Goal: Information Seeking & Learning: Check status

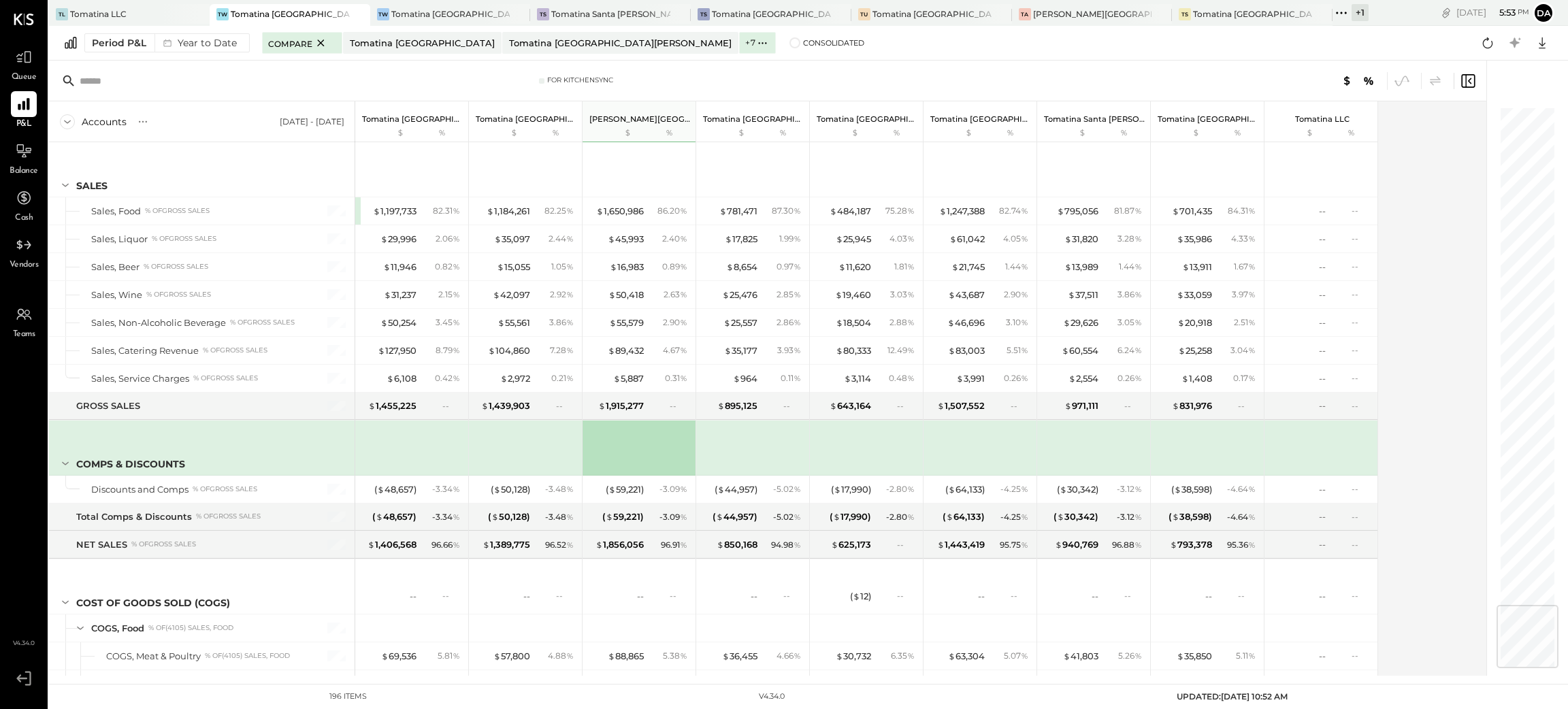
scroll to position [4227, 0]
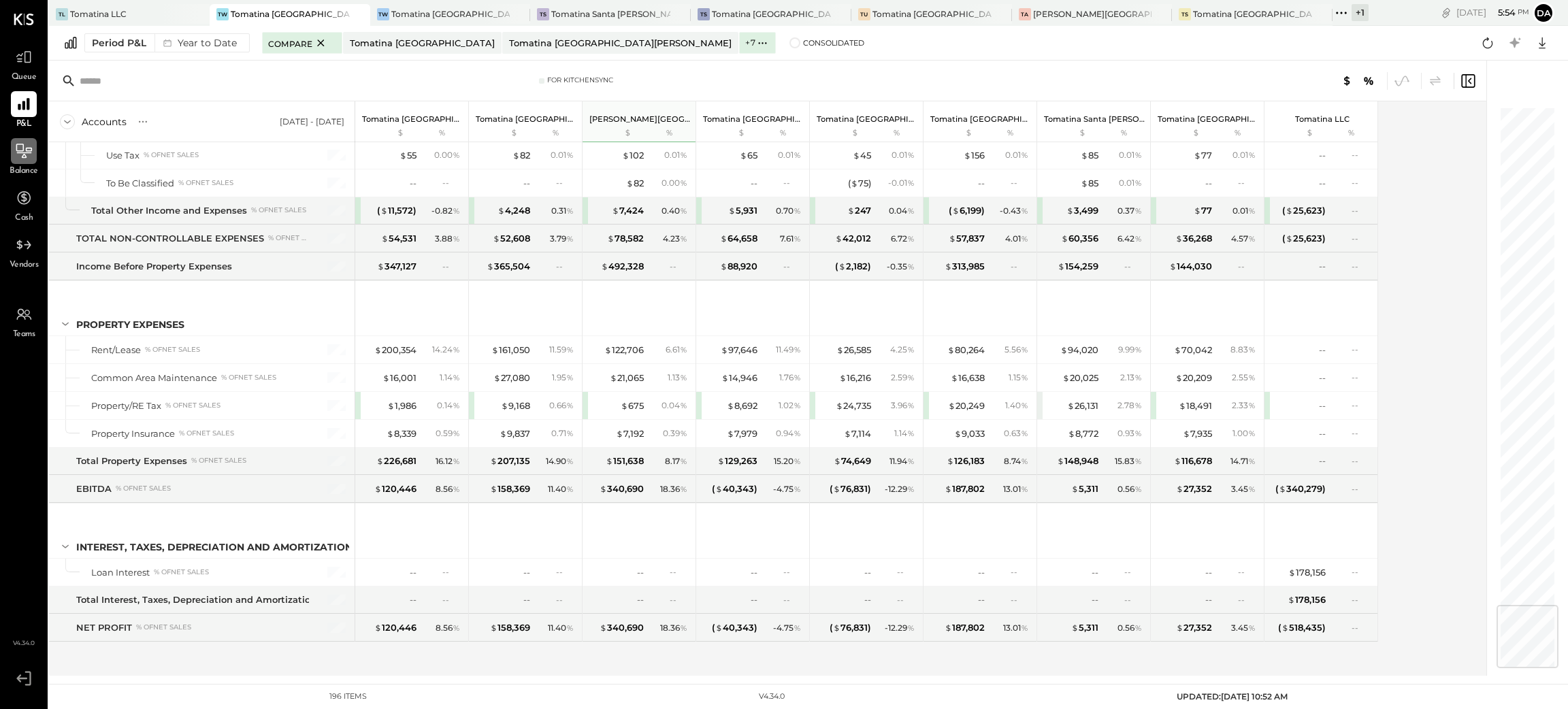
click at [27, 153] on icon at bounding box center [24, 151] width 17 height 17
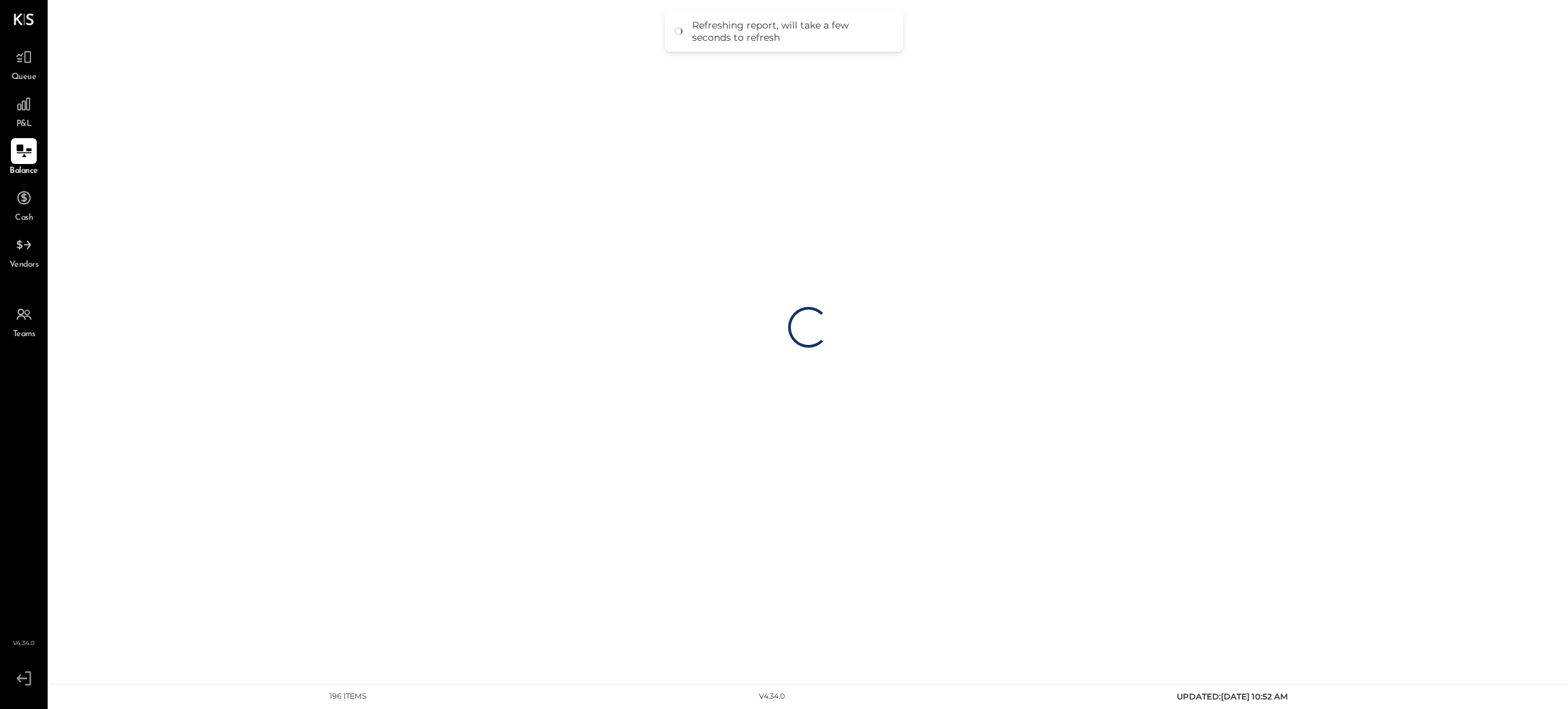
click at [224, 43] on div "Loading…" at bounding box center [808, 327] width 1519 height 654
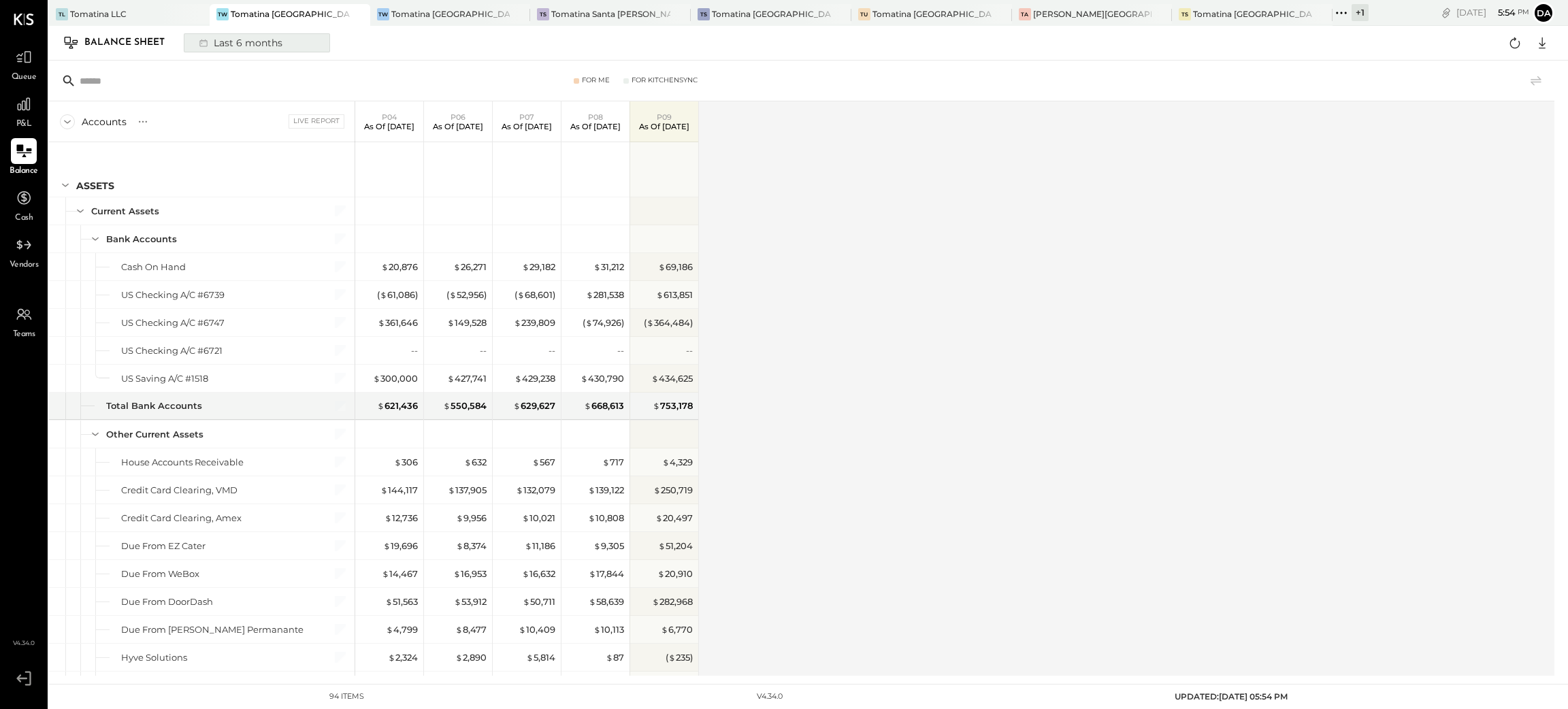
click at [220, 44] on div "Last 6 months" at bounding box center [240, 43] width 96 height 17
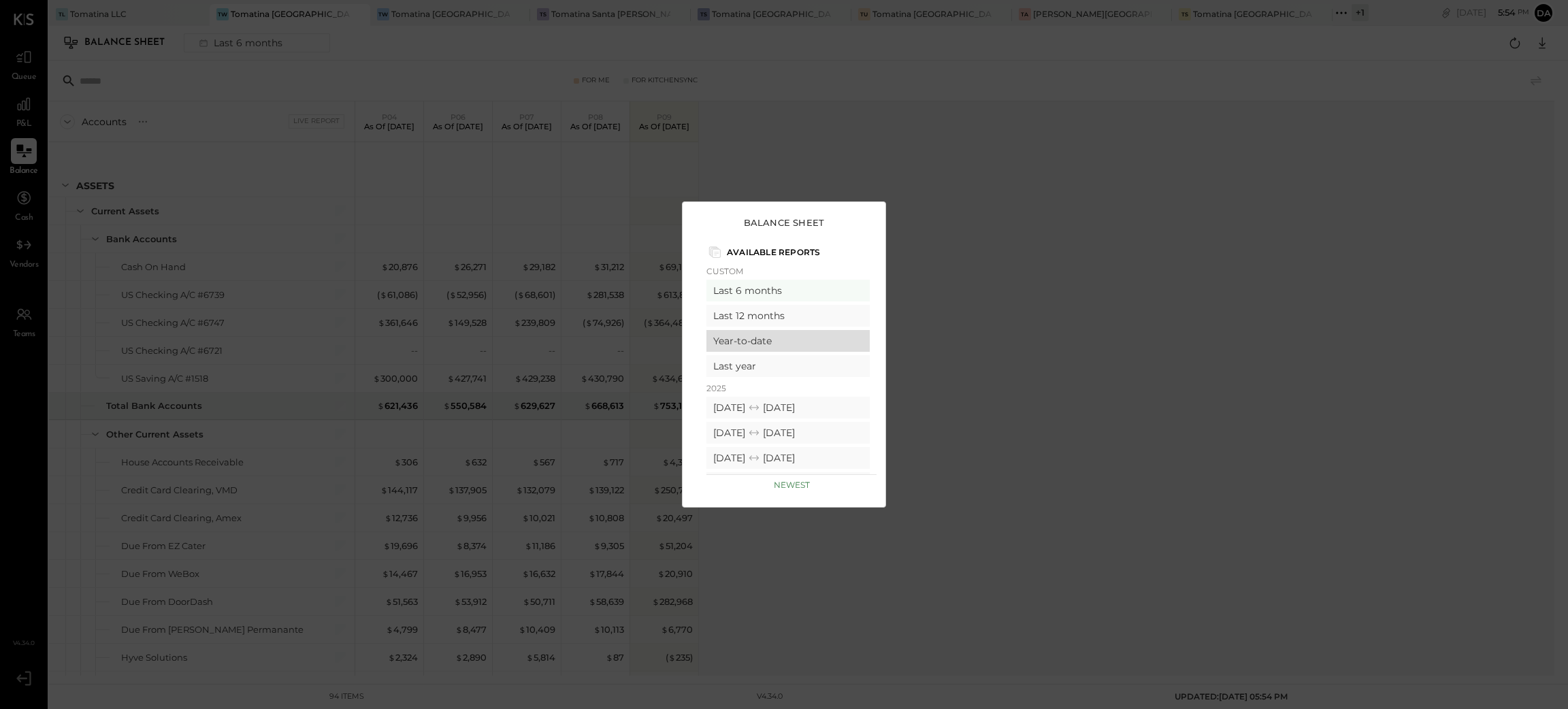
click at [752, 342] on div "Year-to-date" at bounding box center [788, 341] width 164 height 22
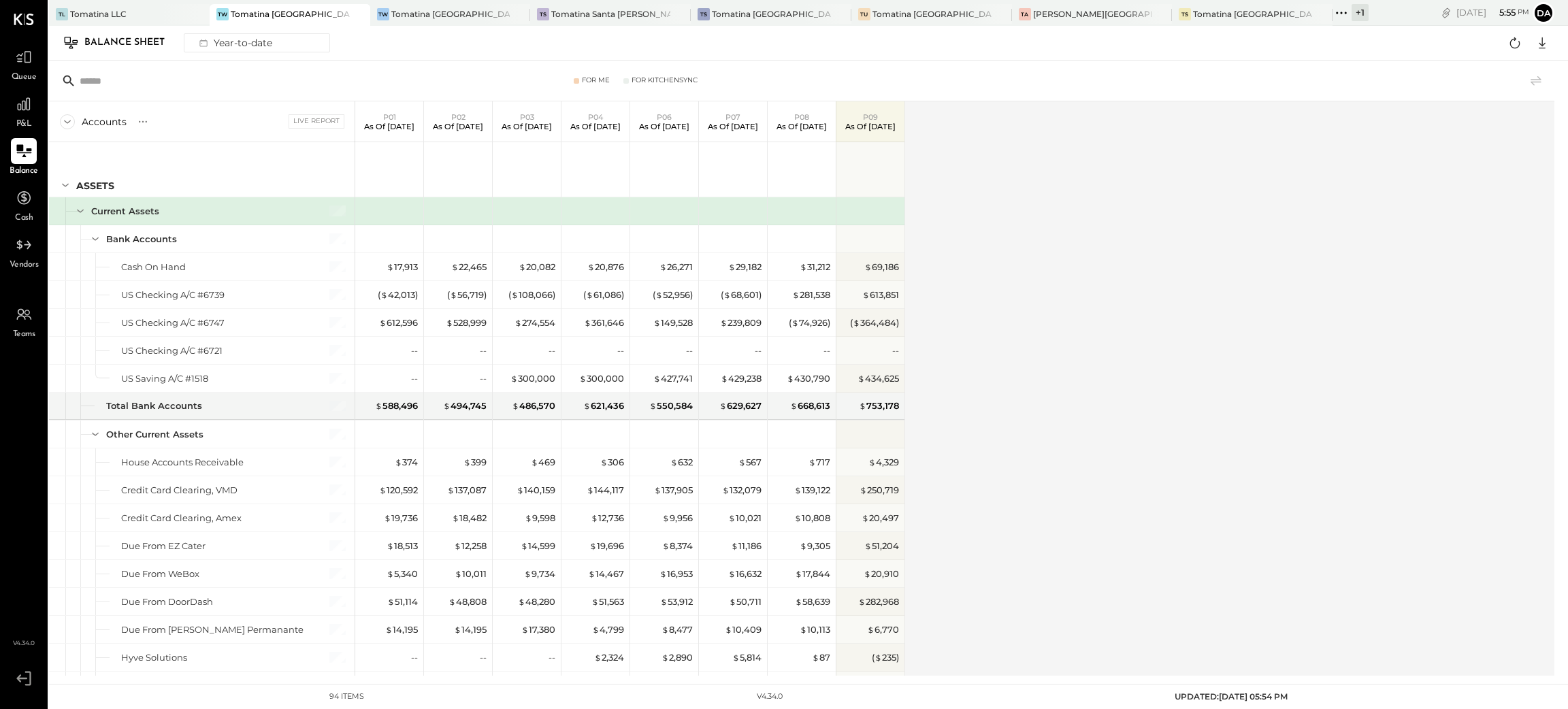
click at [1084, 236] on div "Accounts S GL Live Report P01 As of [DATE] P02 As of [DATE] P03 As of [DATE] P0…" at bounding box center [803, 388] width 1507 height 574
click at [255, 47] on div "Year-to-date" at bounding box center [234, 43] width 86 height 17
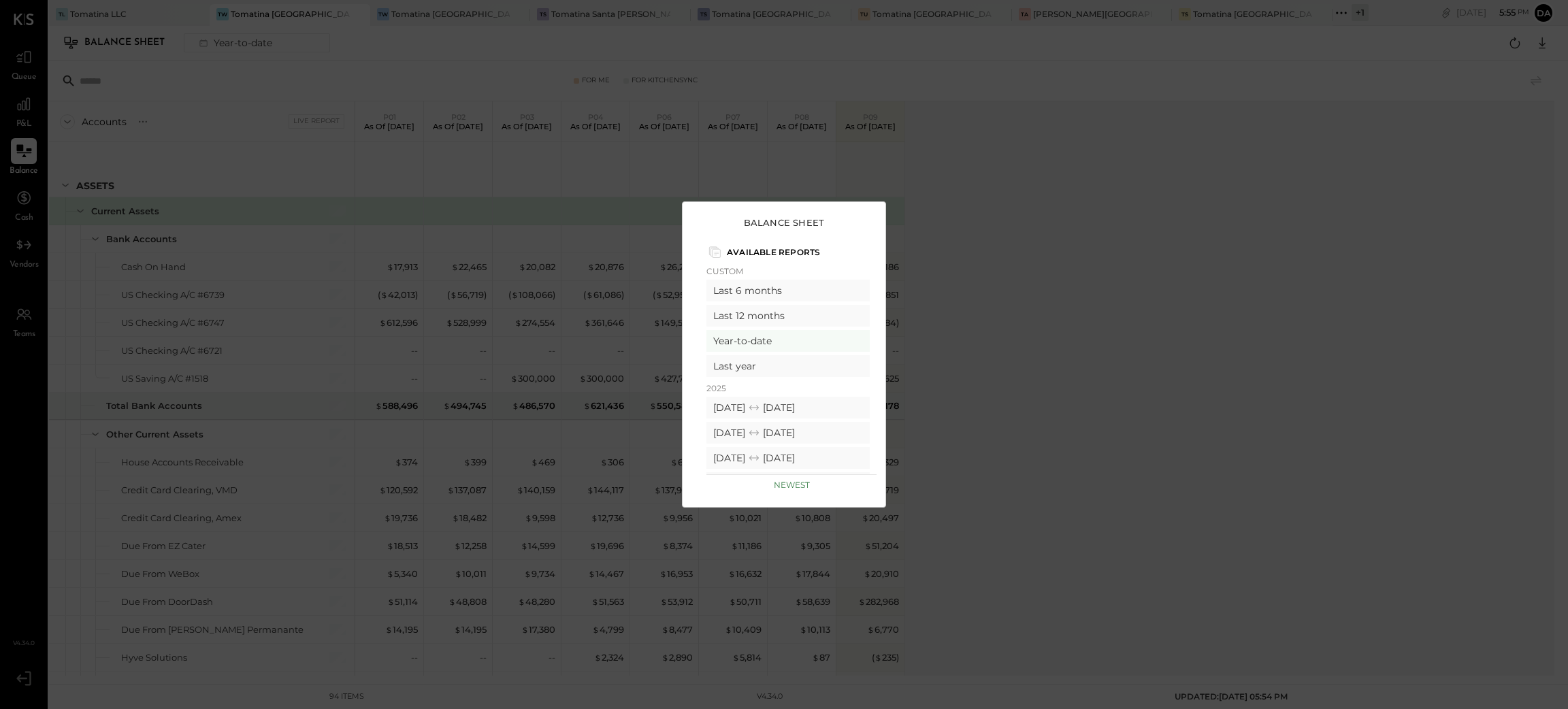
click at [998, 333] on div "Balance Sheet Available Reports Custom Last 6 months Last 12 months Year-to-dat…" at bounding box center [784, 354] width 1568 height 709
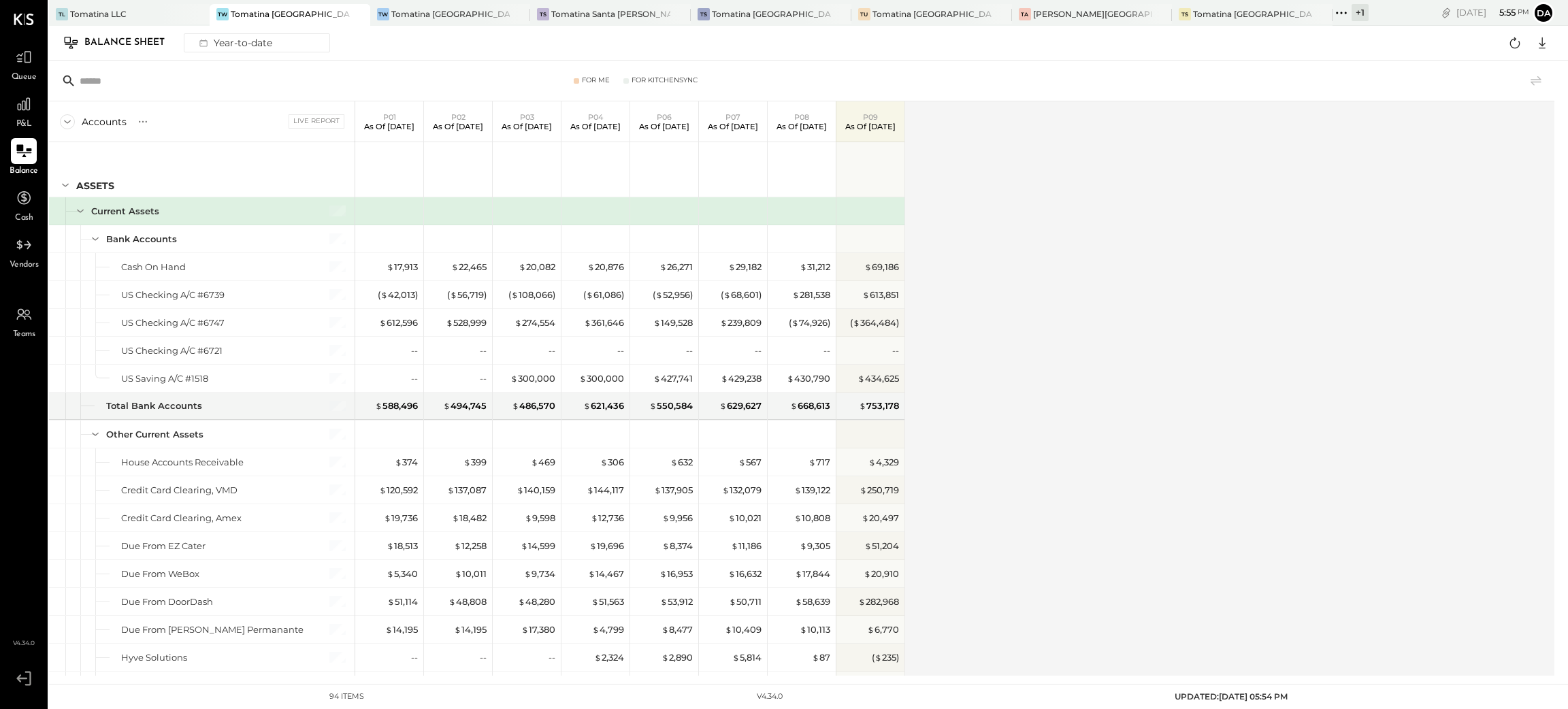
click at [875, 122] on p "As of [DATE]" at bounding box center [871, 126] width 51 height 9
click at [1030, 173] on div "Accounts S GL Live Report P01 As of [DATE] P02 As of [DATE] P03 As of [DATE] P0…" at bounding box center [803, 388] width 1507 height 574
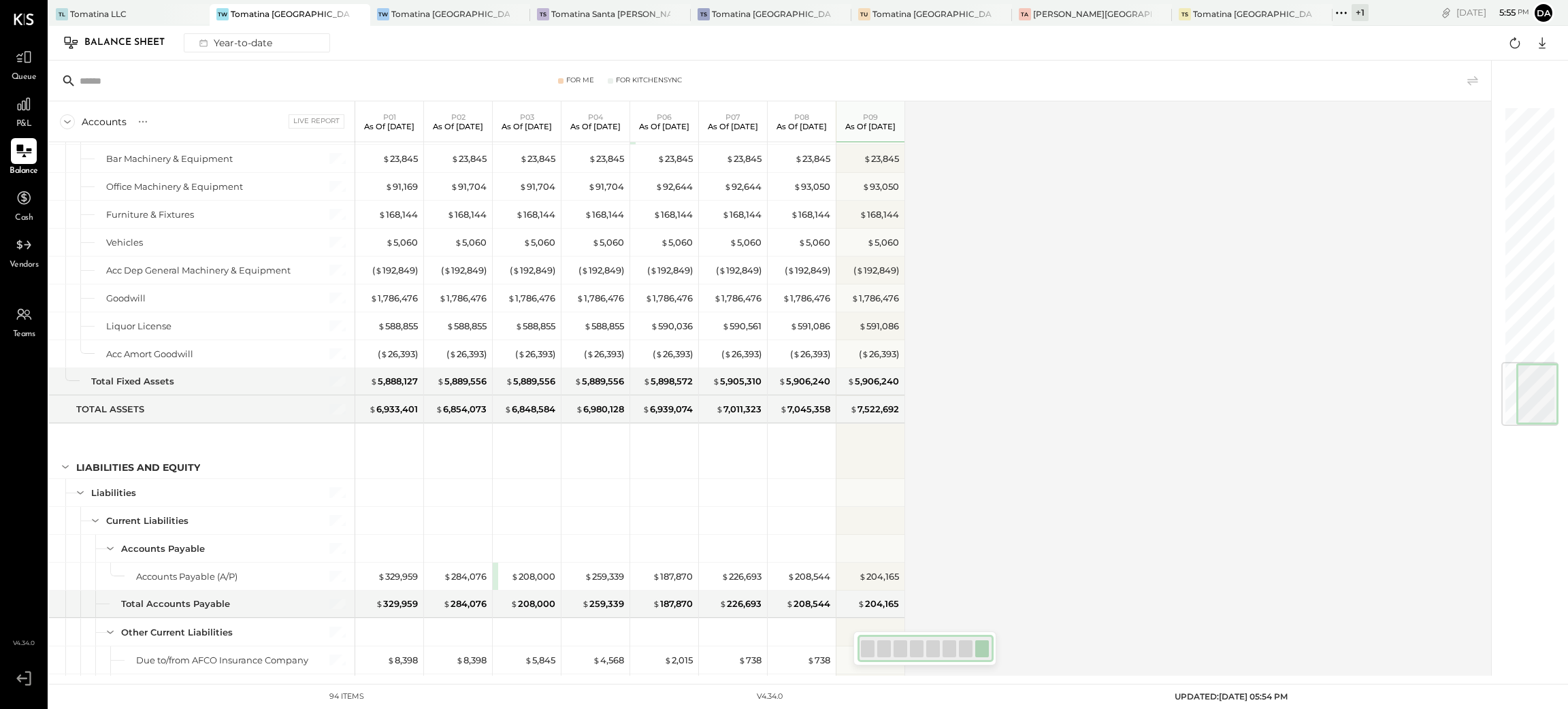
scroll to position [2132, 0]
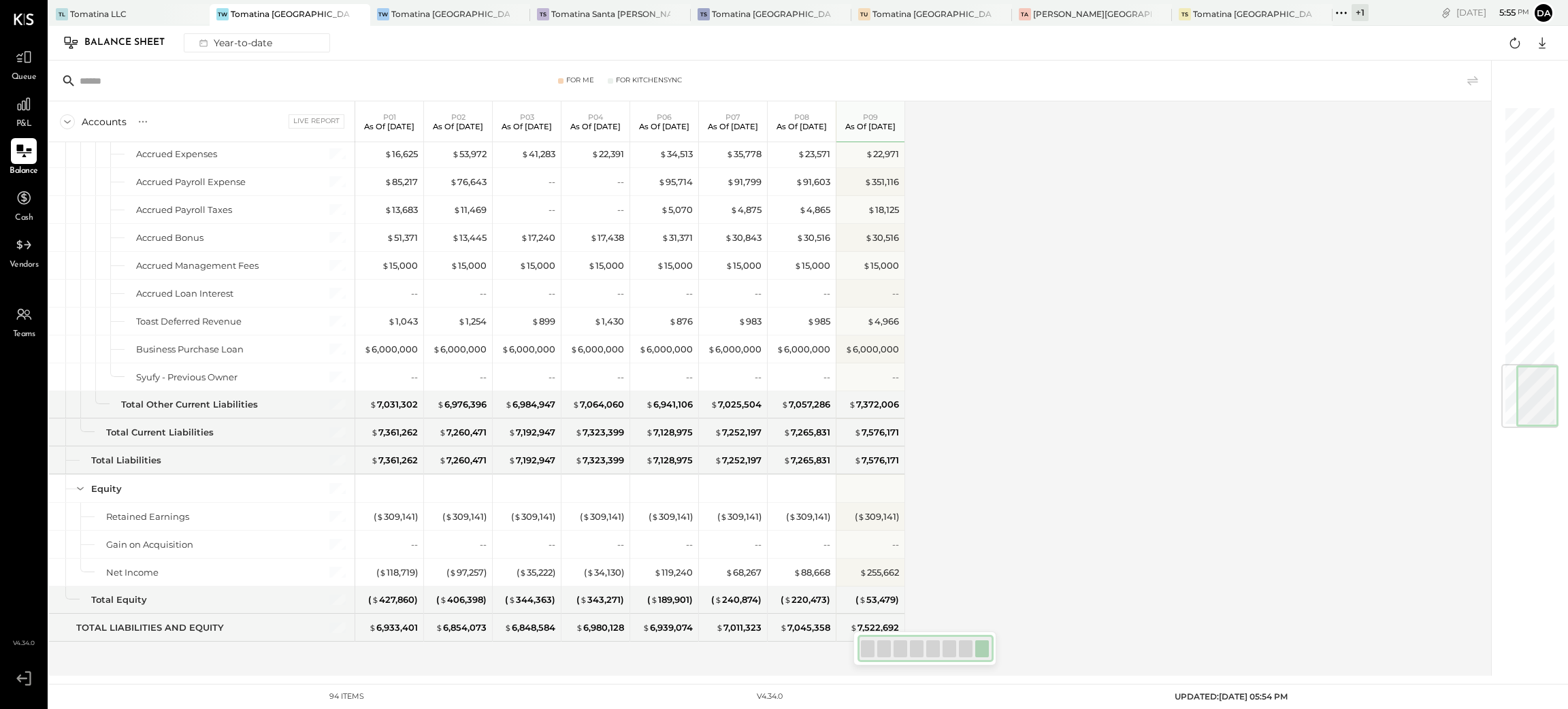
drag, startPoint x: 1532, startPoint y: 207, endPoint x: 1541, endPoint y: 448, distance: 241.2
click at [1541, 448] on div at bounding box center [1522, 368] width 63 height 615
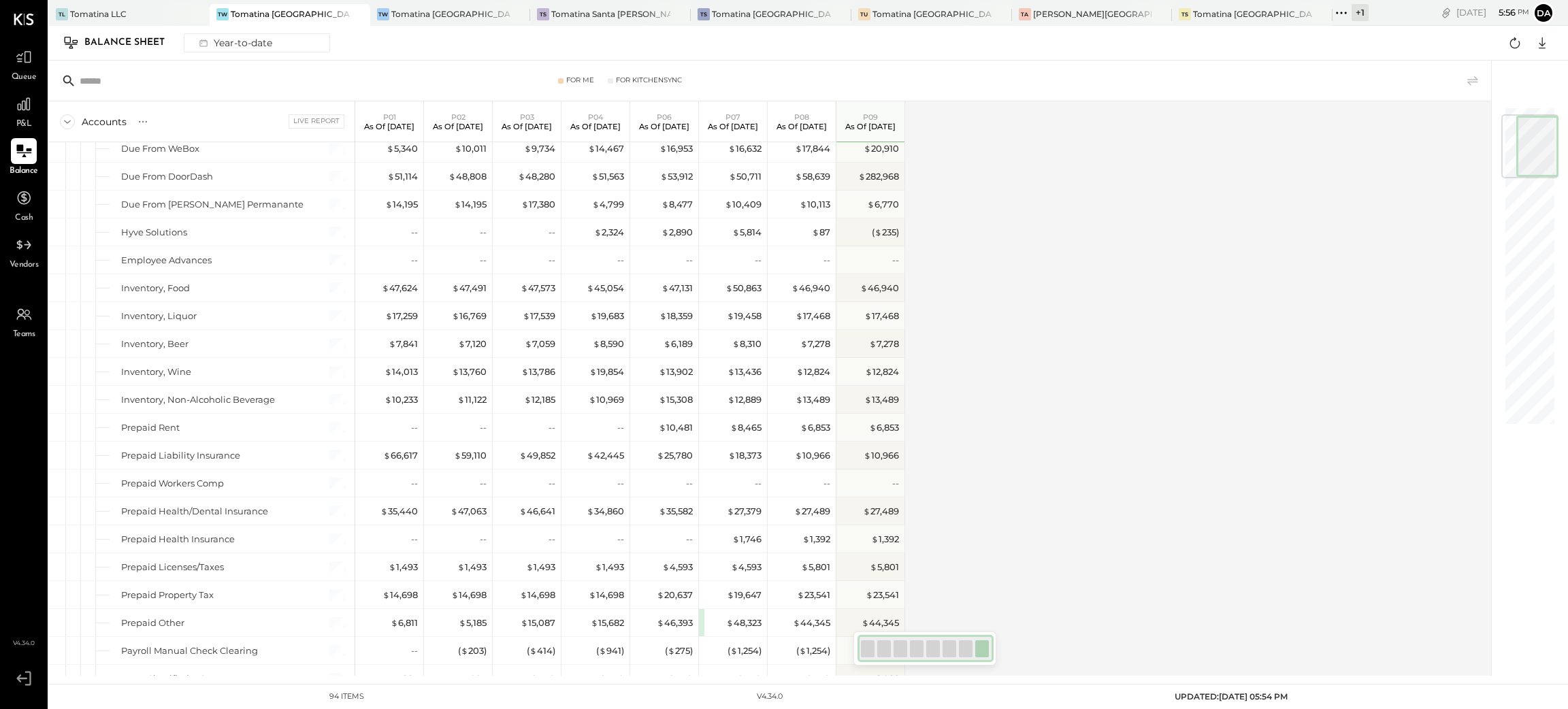
scroll to position [0, 0]
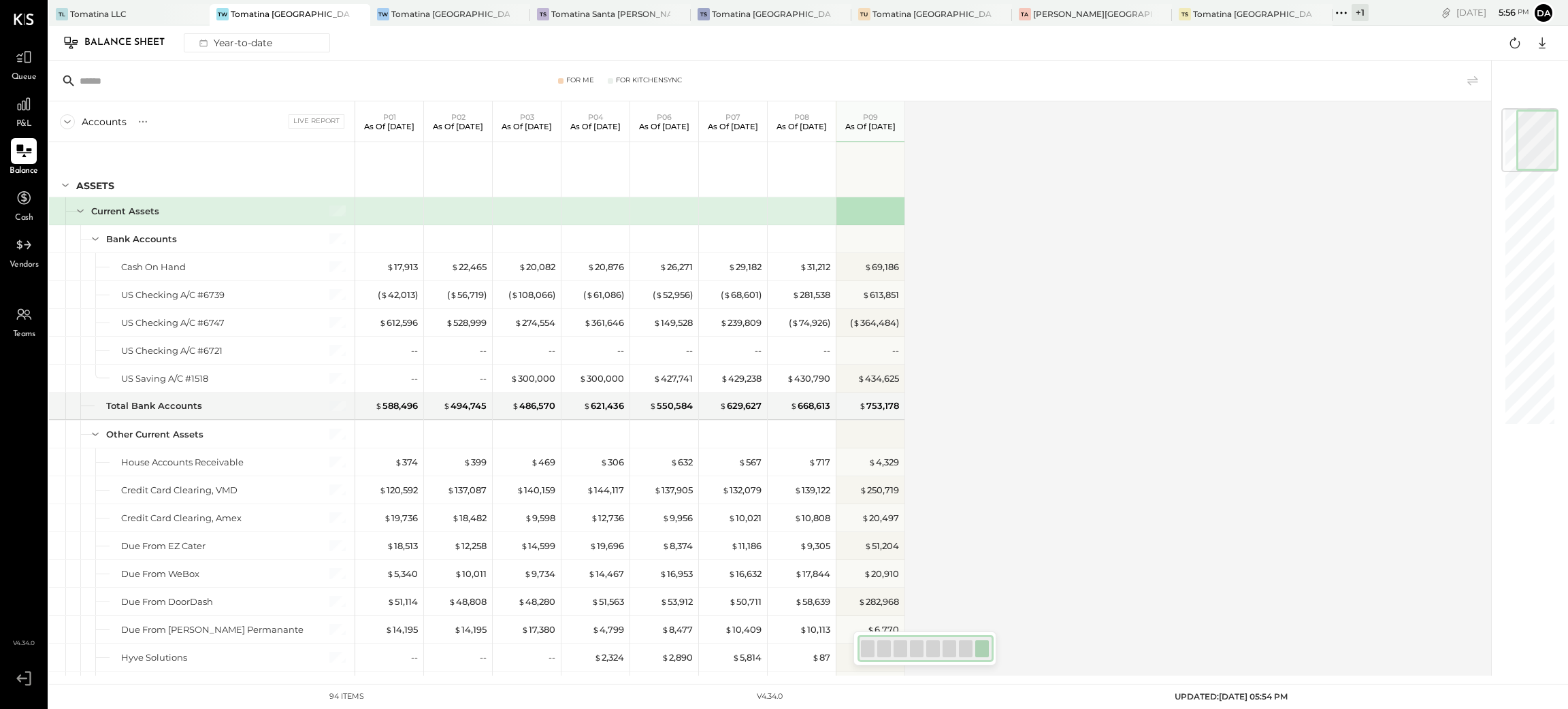
drag, startPoint x: 1526, startPoint y: 391, endPoint x: 1551, endPoint y: 70, distance: 322.0
click at [1551, 70] on div at bounding box center [1522, 368] width 63 height 615
click at [884, 264] on div "$ 69,186" at bounding box center [882, 267] width 35 height 13
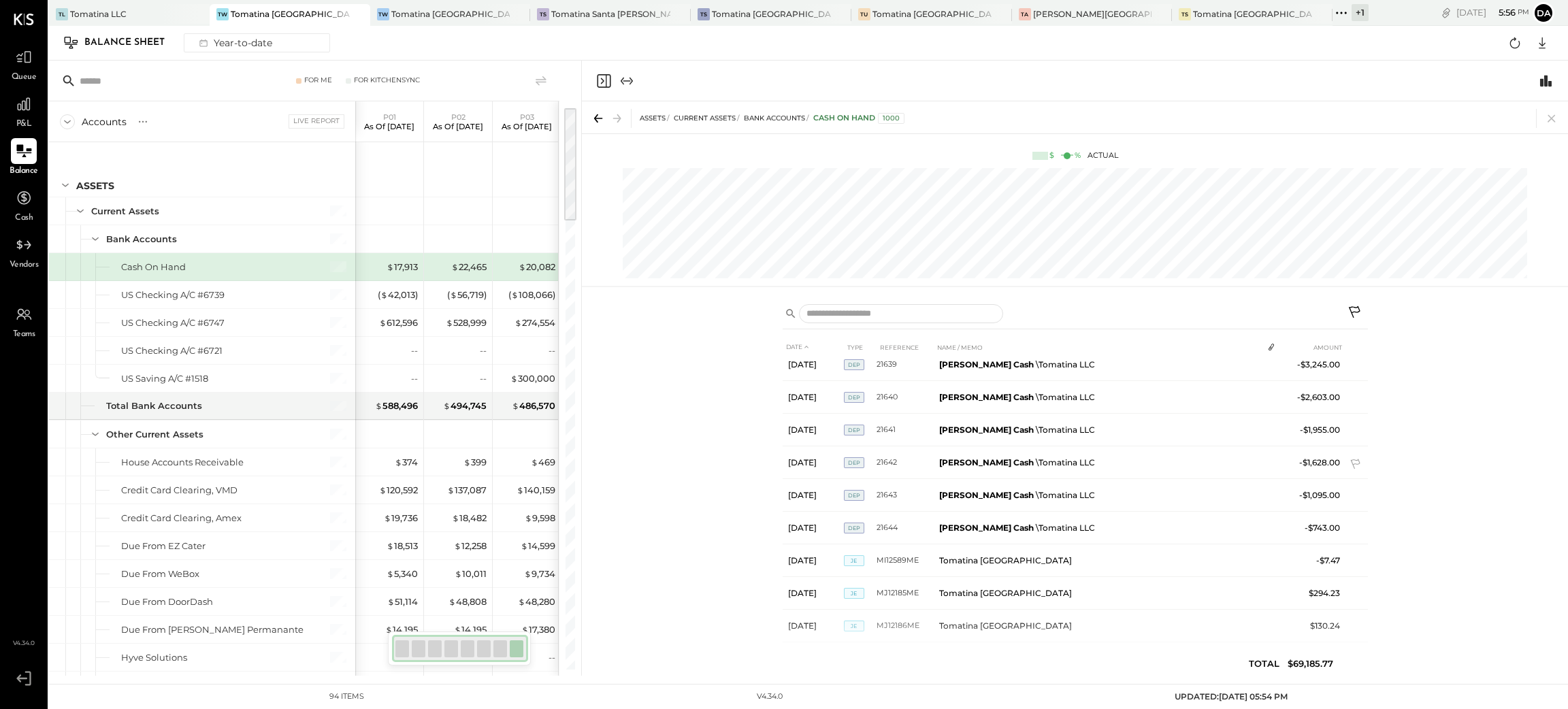
scroll to position [408, 0]
click at [603, 80] on icon "Close panel" at bounding box center [603, 81] width 17 height 17
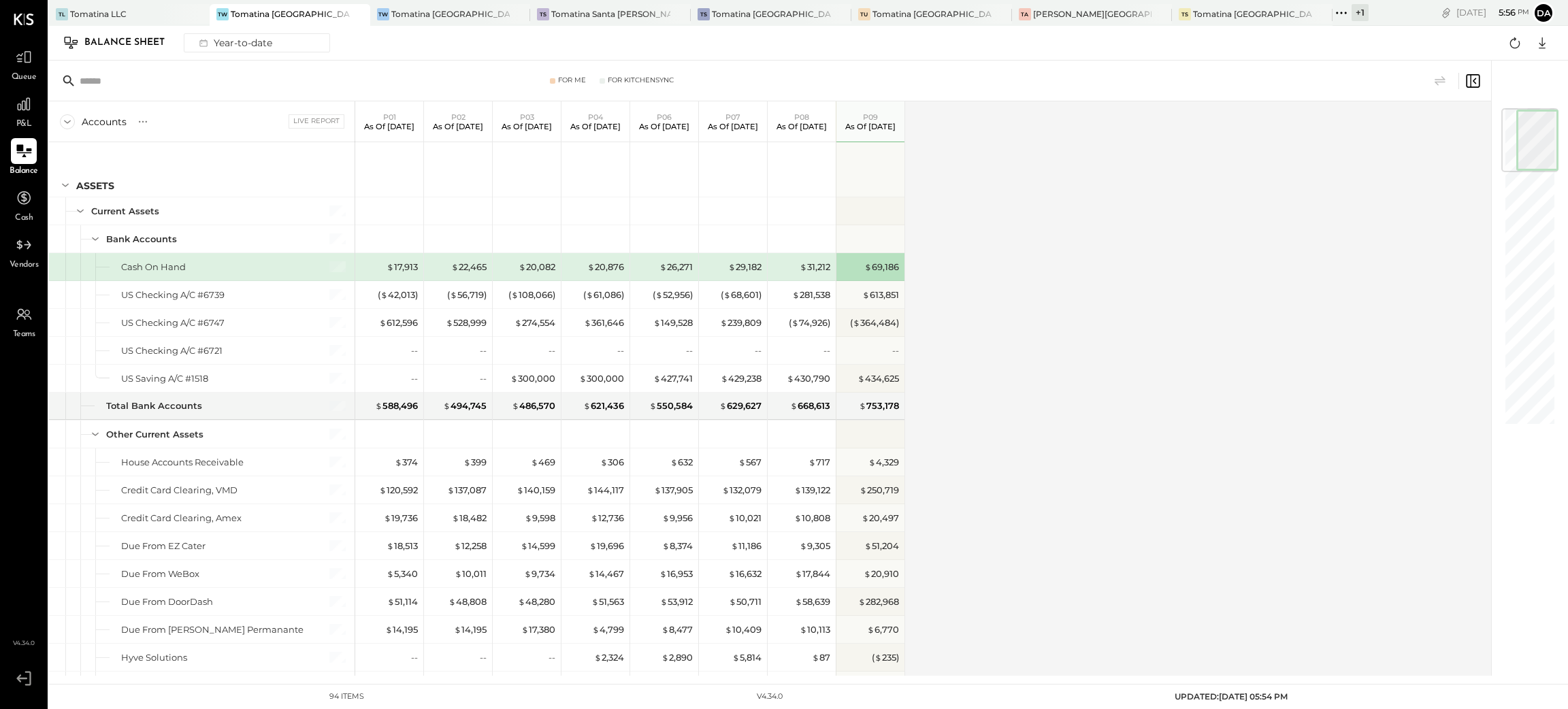
drag, startPoint x: 1525, startPoint y: 134, endPoint x: 1336, endPoint y: 7, distance: 227.7
click at [1566, 75] on div "For Me For KitchenSync Accounts S GL Live Report P01 As of [DATE] P02 As of [DA…" at bounding box center [808, 368] width 1519 height 615
click at [1332, 13] on icon at bounding box center [1341, 13] width 17 height 17
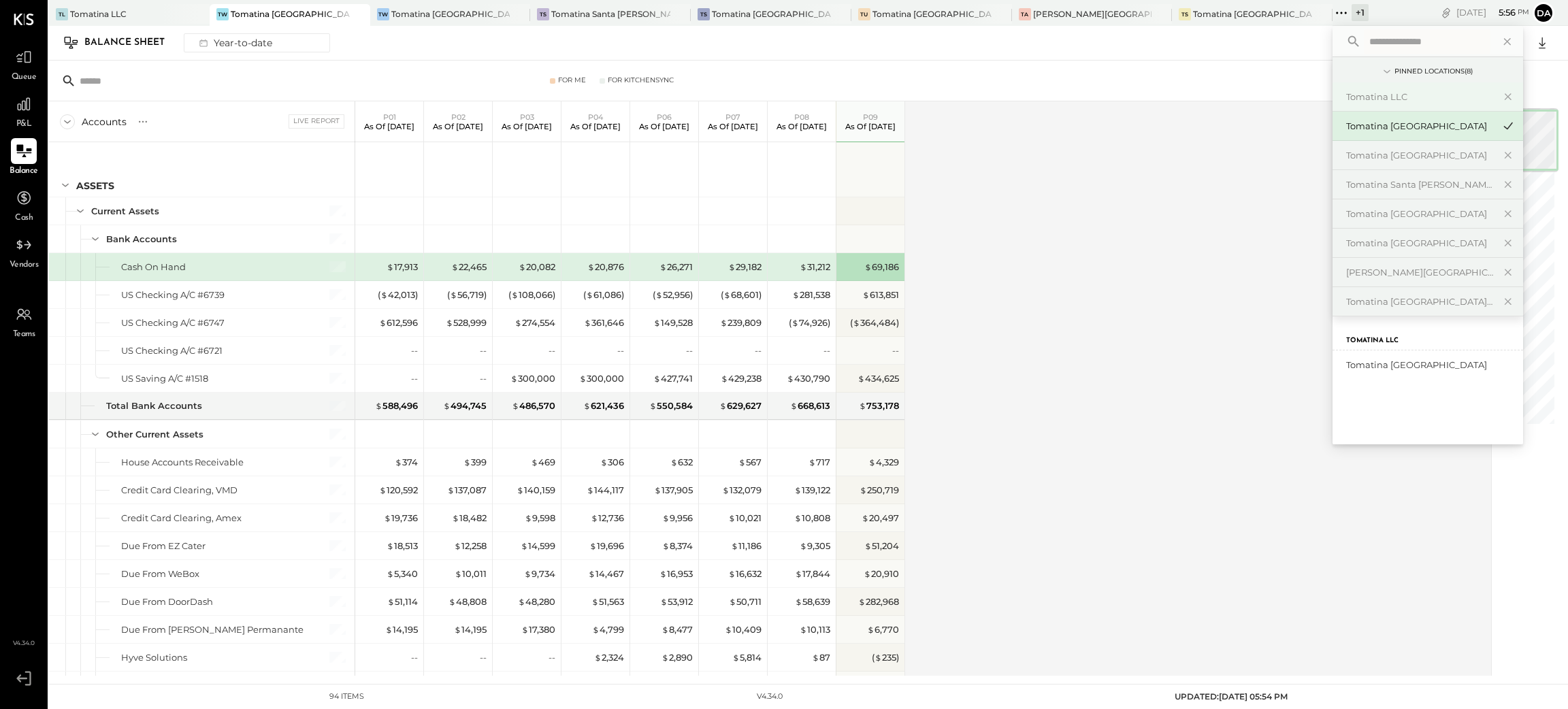
click at [1346, 98] on div "Tomatina LLC" at bounding box center [1419, 96] width 147 height 13
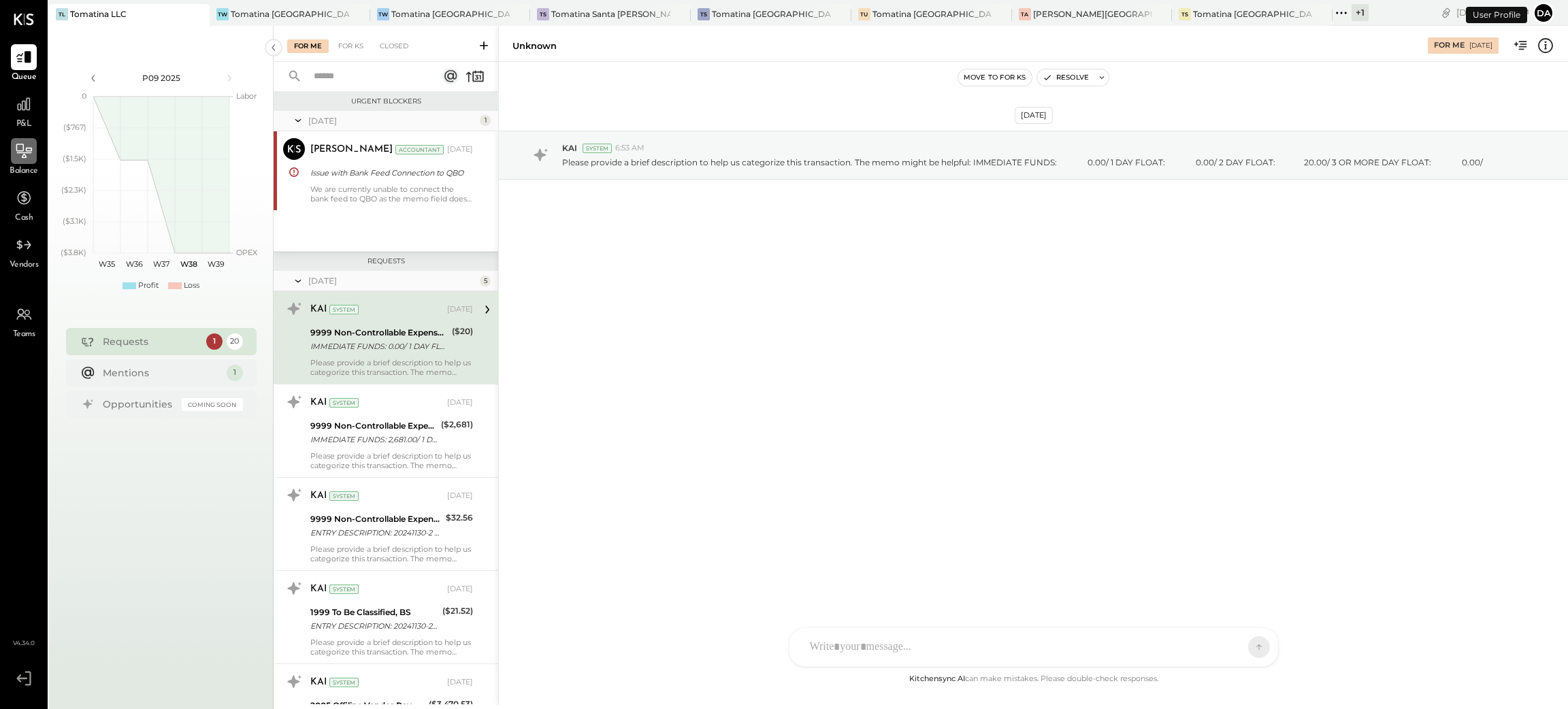
click at [22, 162] on div at bounding box center [24, 151] width 26 height 26
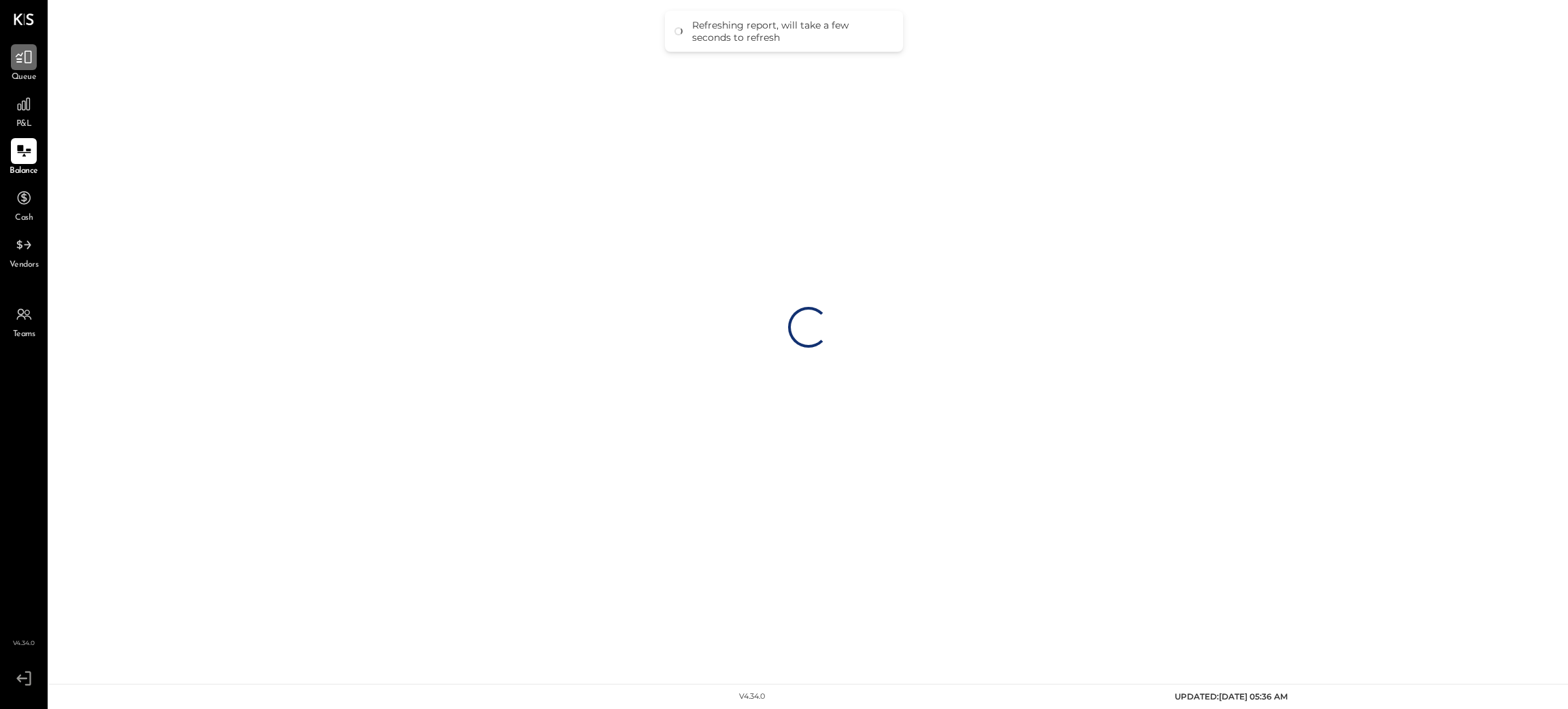
click at [35, 69] on div at bounding box center [24, 57] width 26 height 26
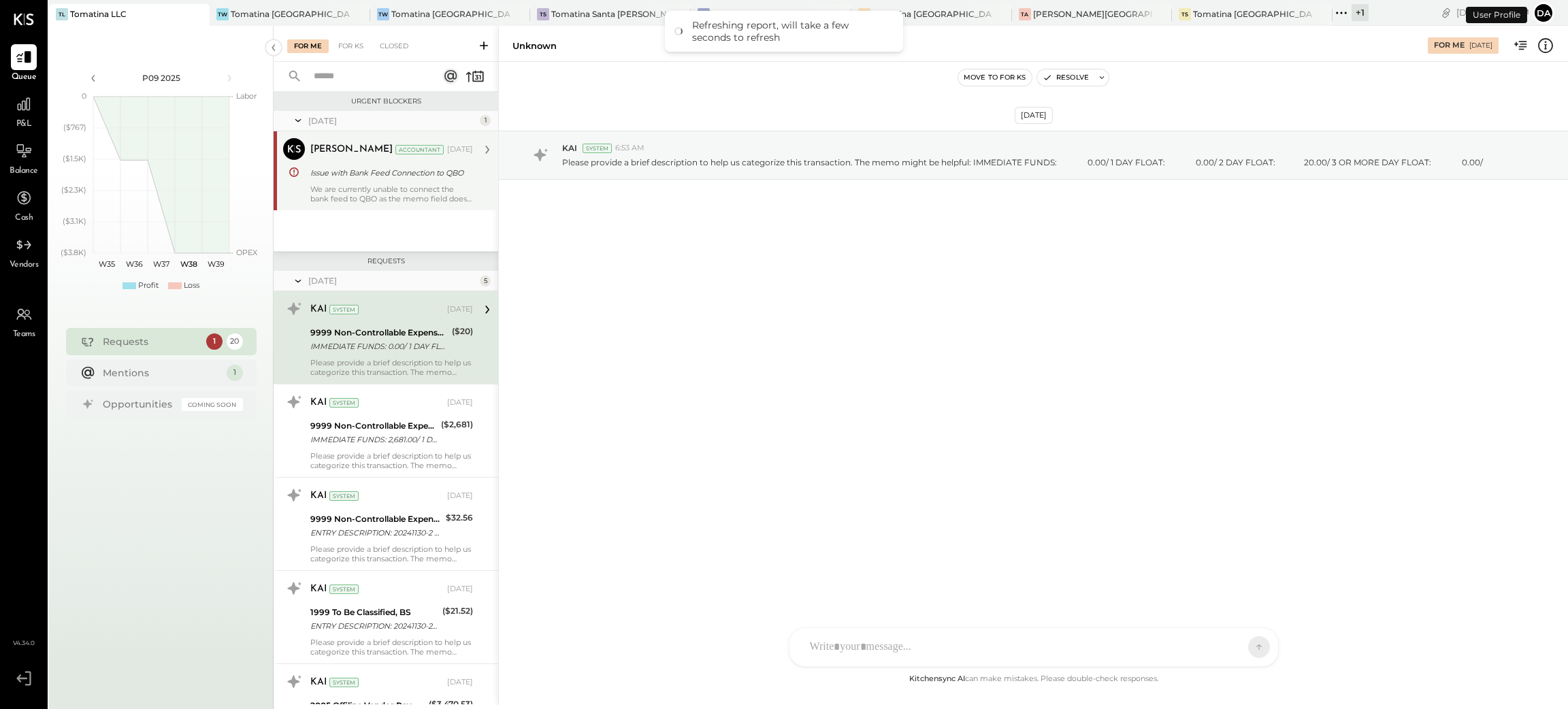
click at [365, 183] on div "[PERSON_NAME] Accountant [DATE] Issue with Bank Feed Connection to QBO We are c…" at bounding box center [391, 171] width 163 height 66
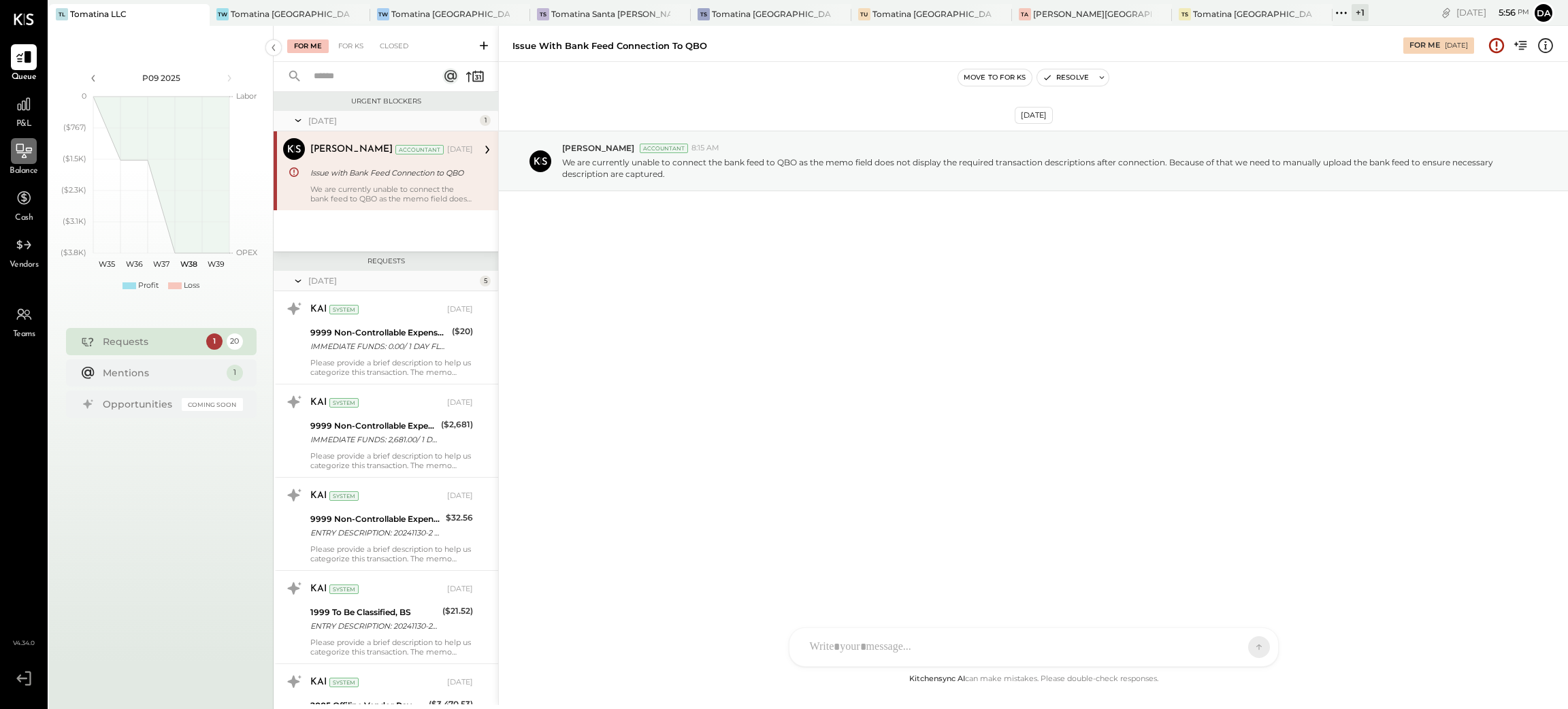
click at [25, 153] on icon at bounding box center [24, 151] width 17 height 17
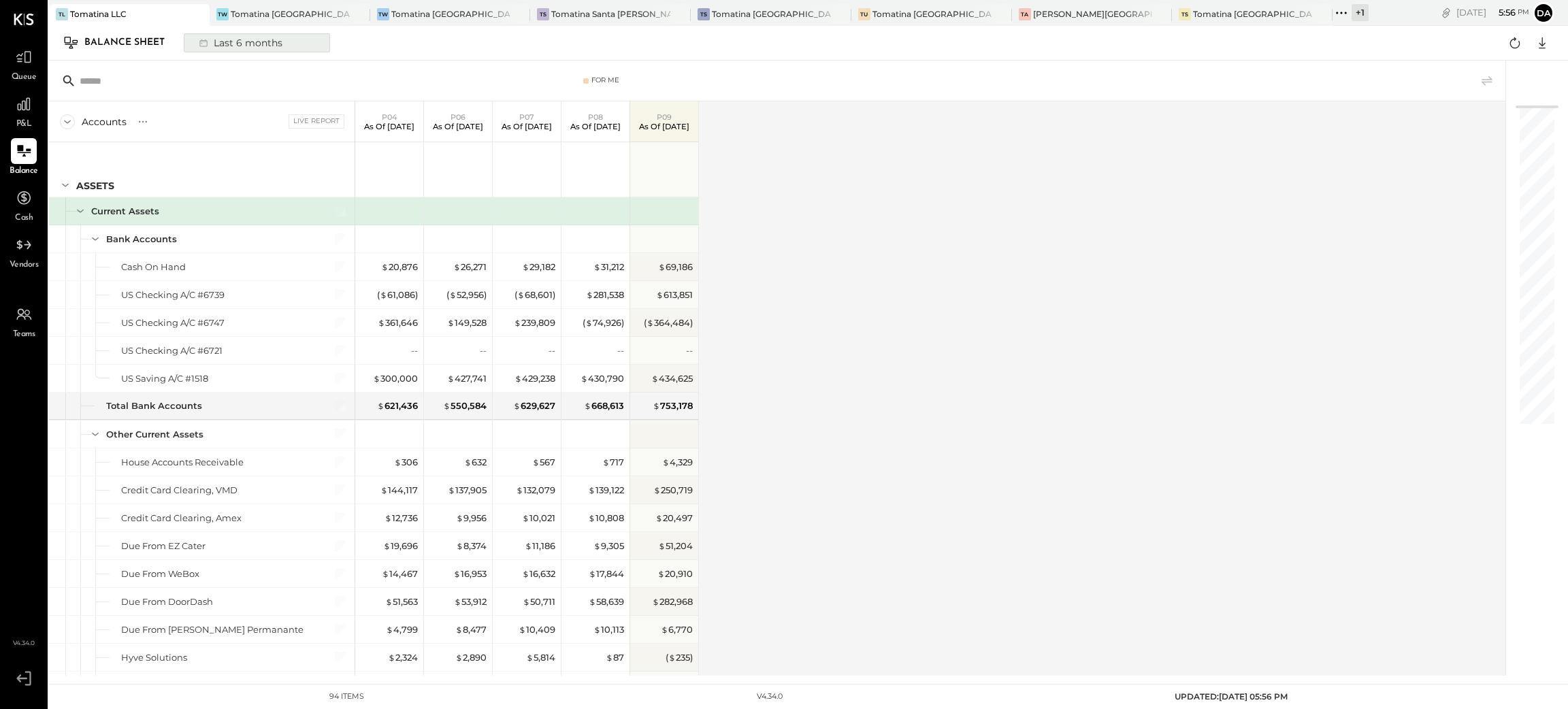
click at [262, 49] on div "Last 6 months" at bounding box center [240, 43] width 96 height 17
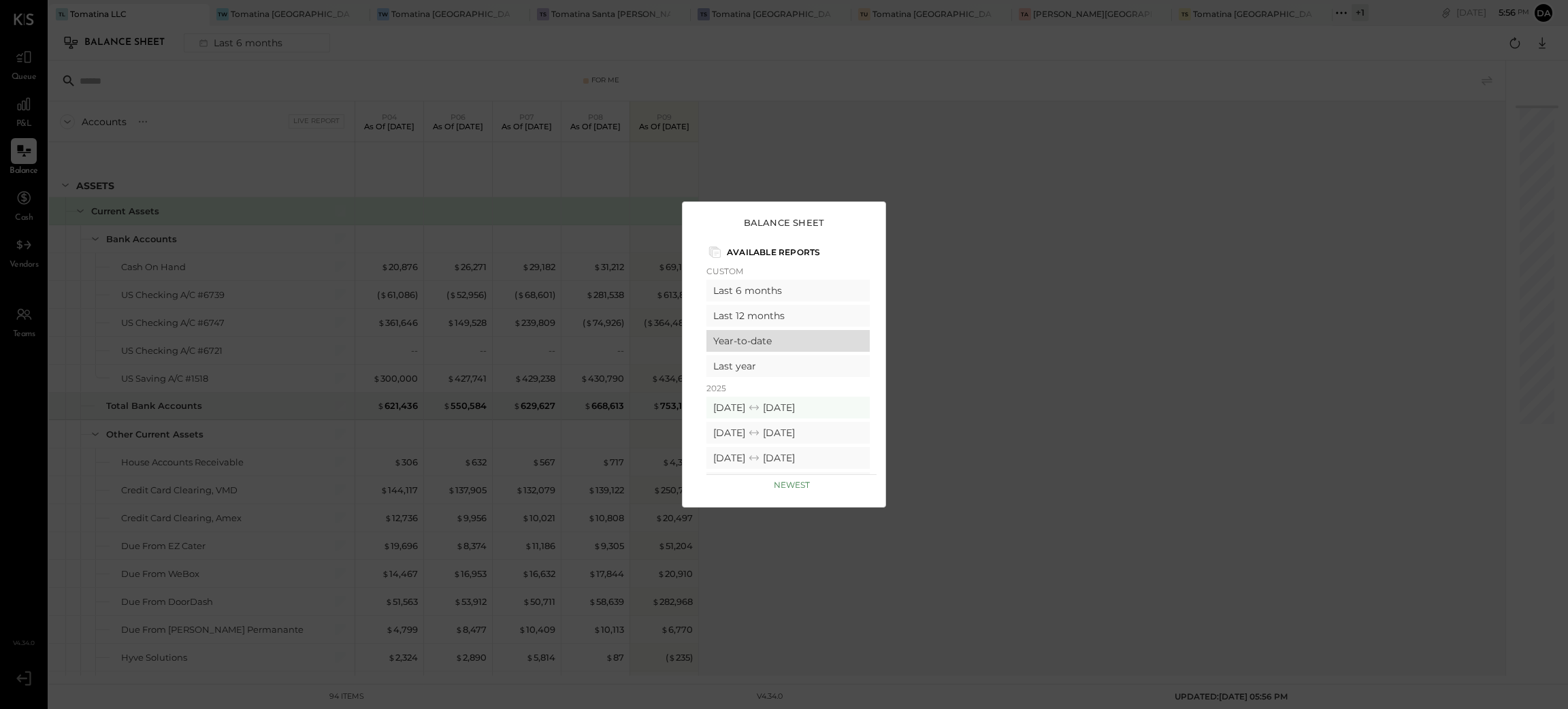
click at [762, 345] on div "Year-to-date" at bounding box center [788, 341] width 164 height 22
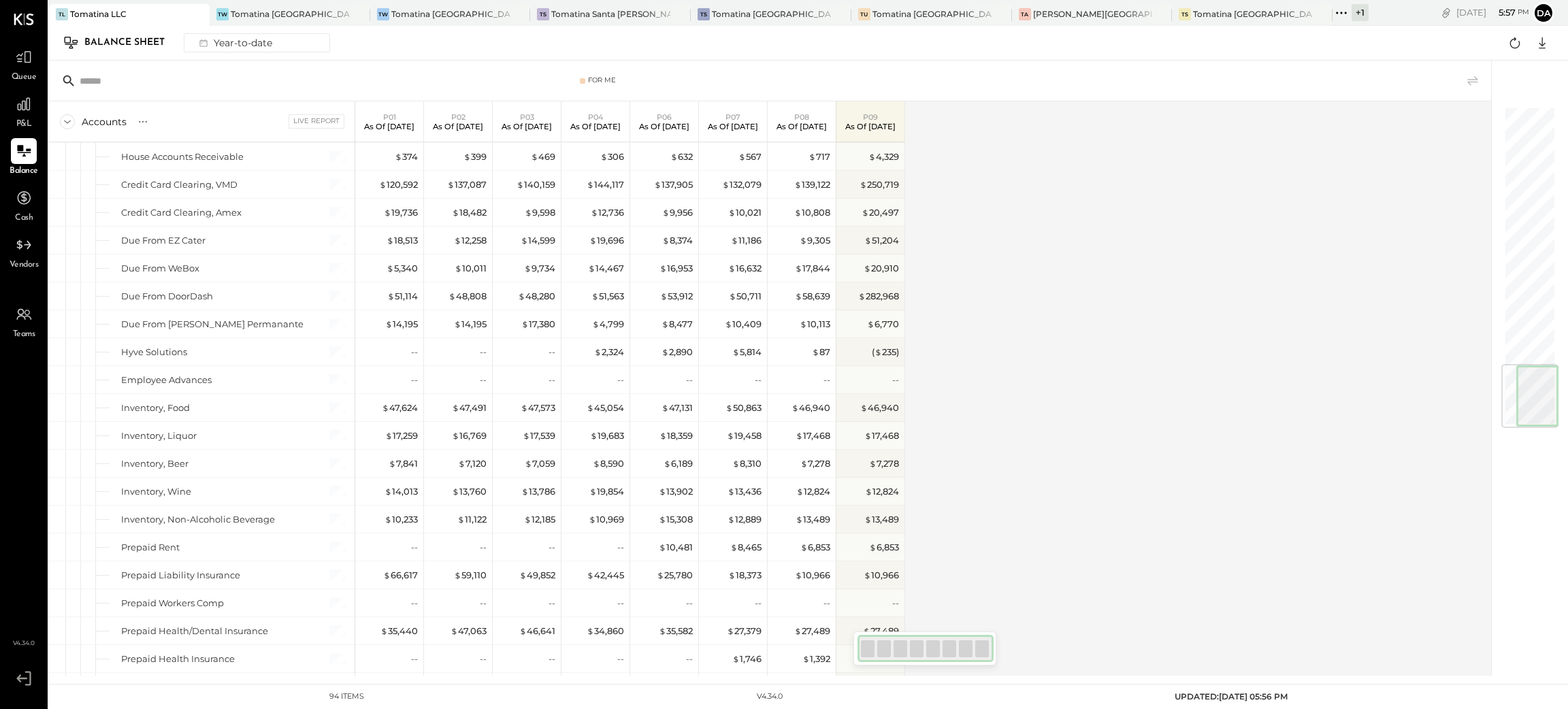
scroll to position [2132, 0]
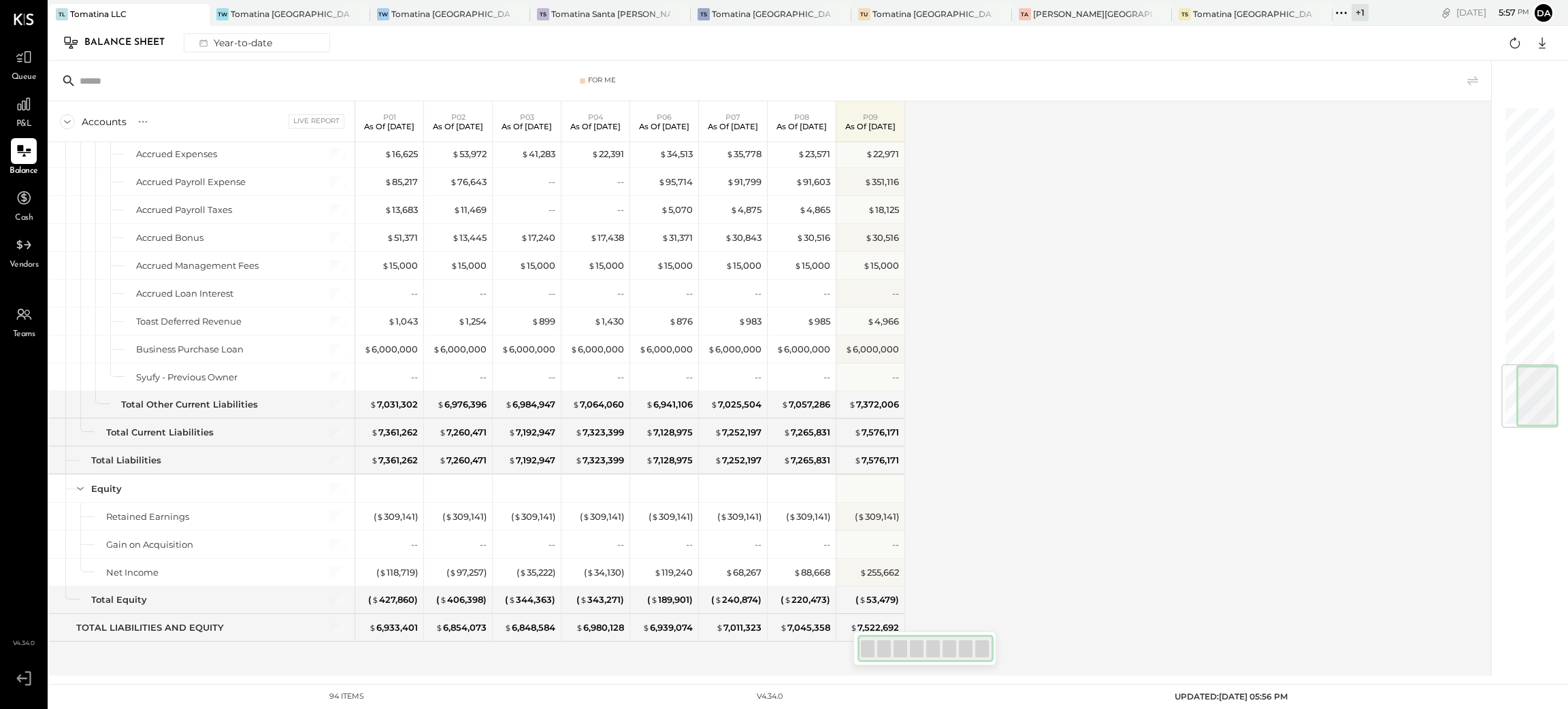
drag, startPoint x: 1532, startPoint y: 158, endPoint x: 1528, endPoint y: 424, distance: 266.0
click at [1528, 424] on div at bounding box center [1529, 395] width 57 height 64
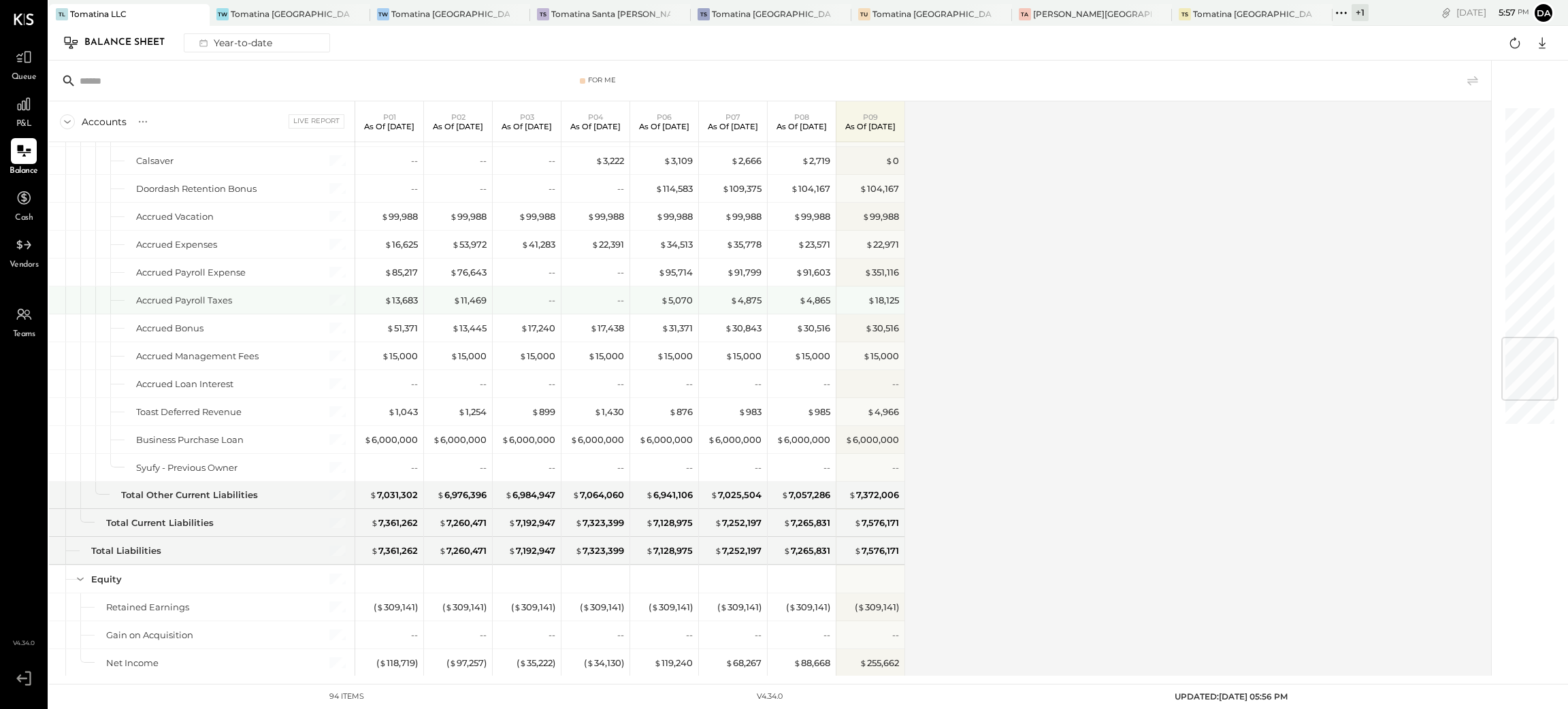
scroll to position [1928, 0]
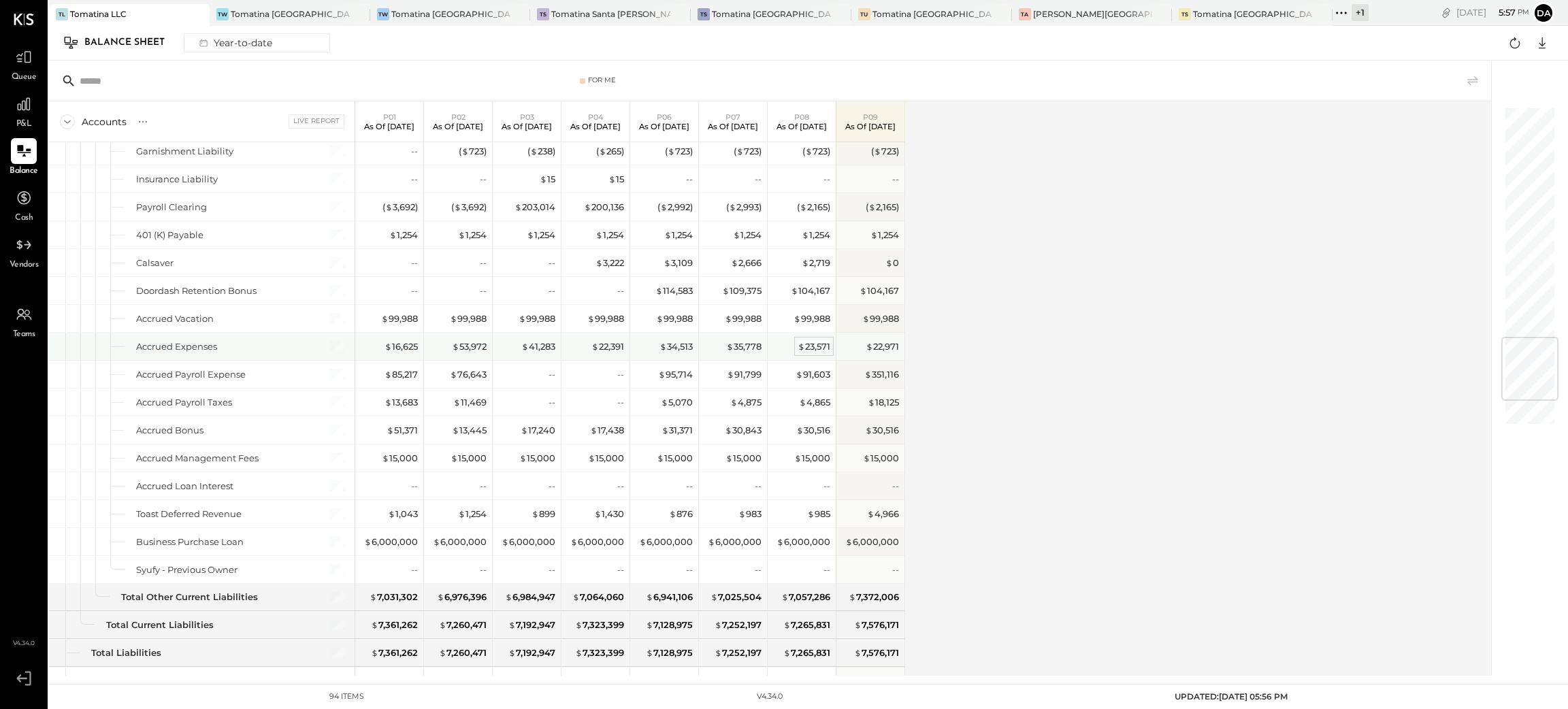
click at [817, 349] on div "$ 23,571" at bounding box center [814, 346] width 32 height 13
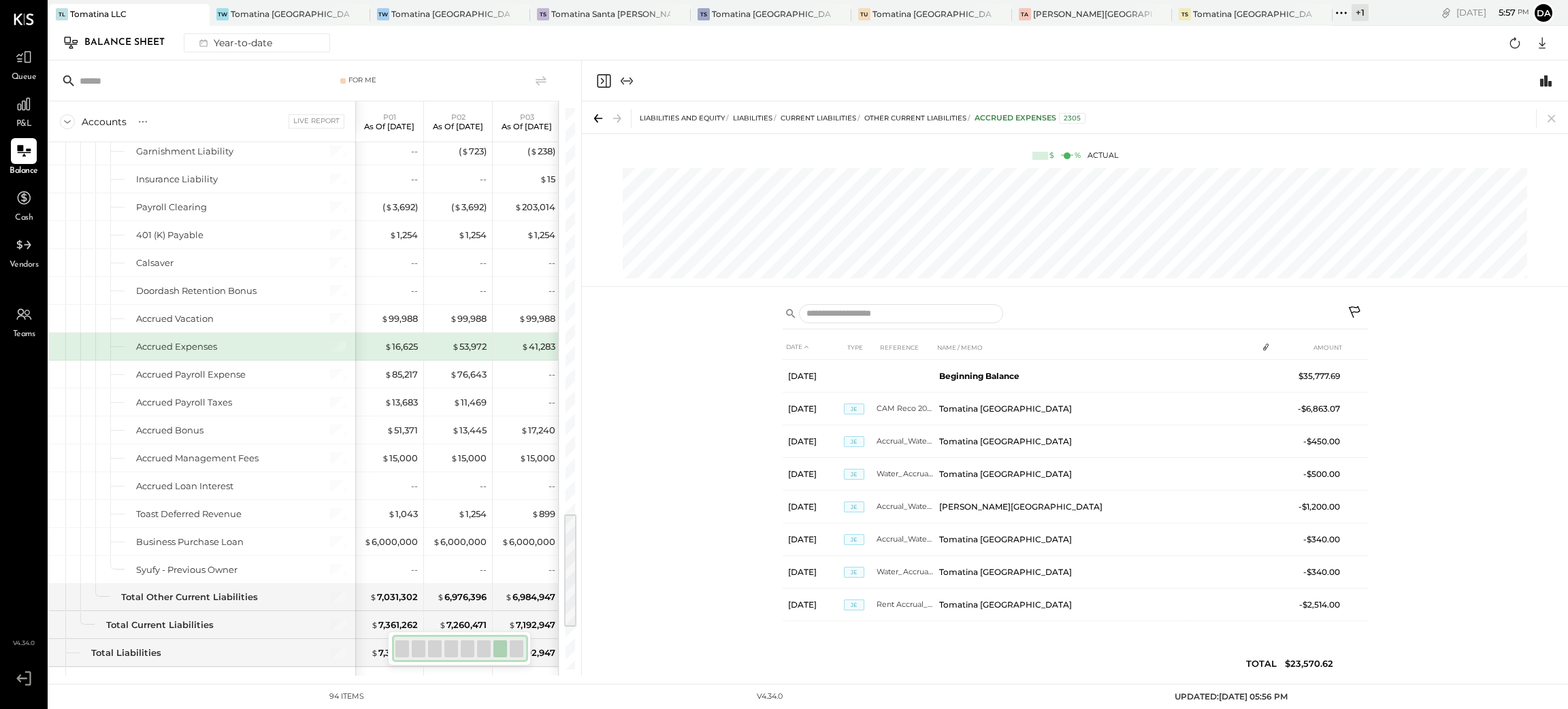
click at [606, 81] on icon "Close panel" at bounding box center [603, 81] width 13 height 13
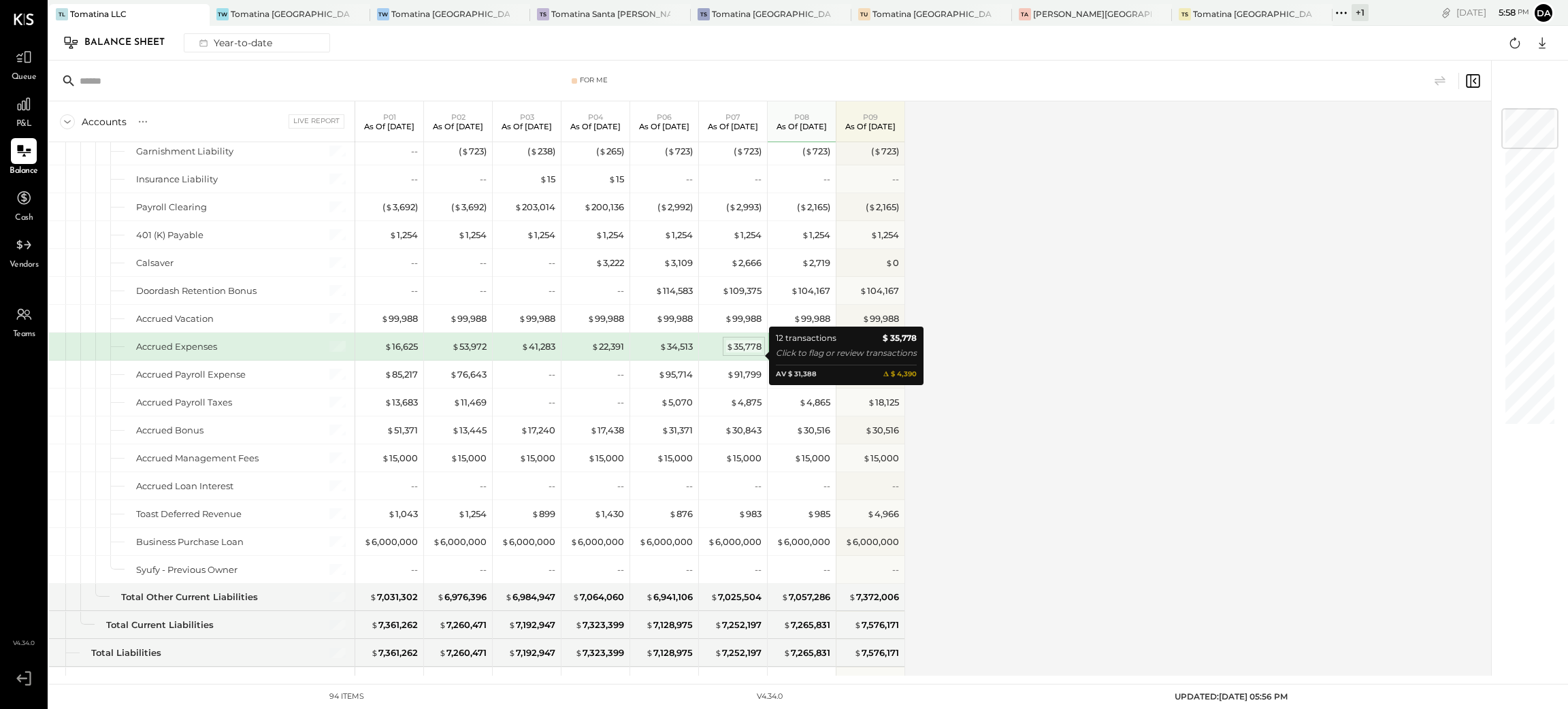
click at [744, 349] on div "$ 35,778" at bounding box center [743, 346] width 36 height 13
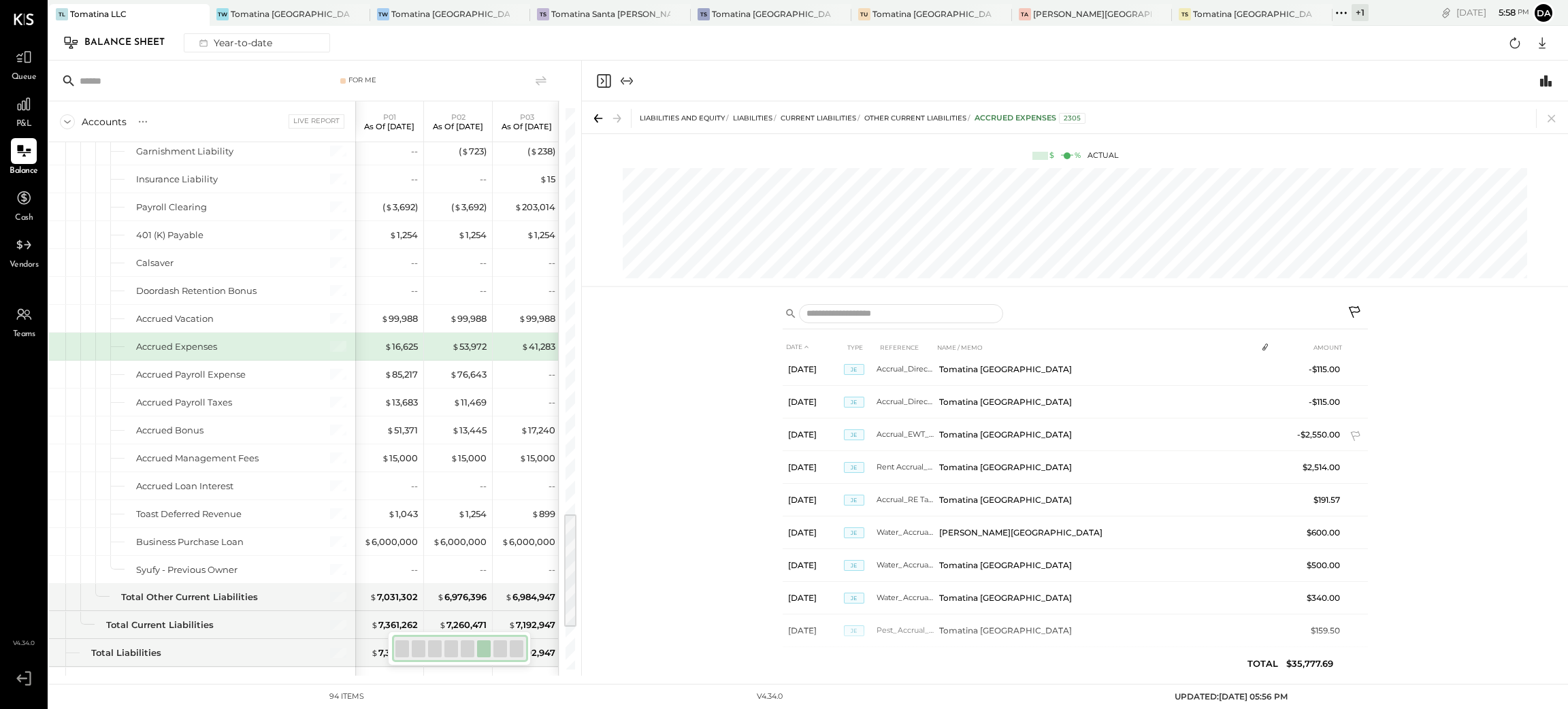
scroll to position [124, 0]
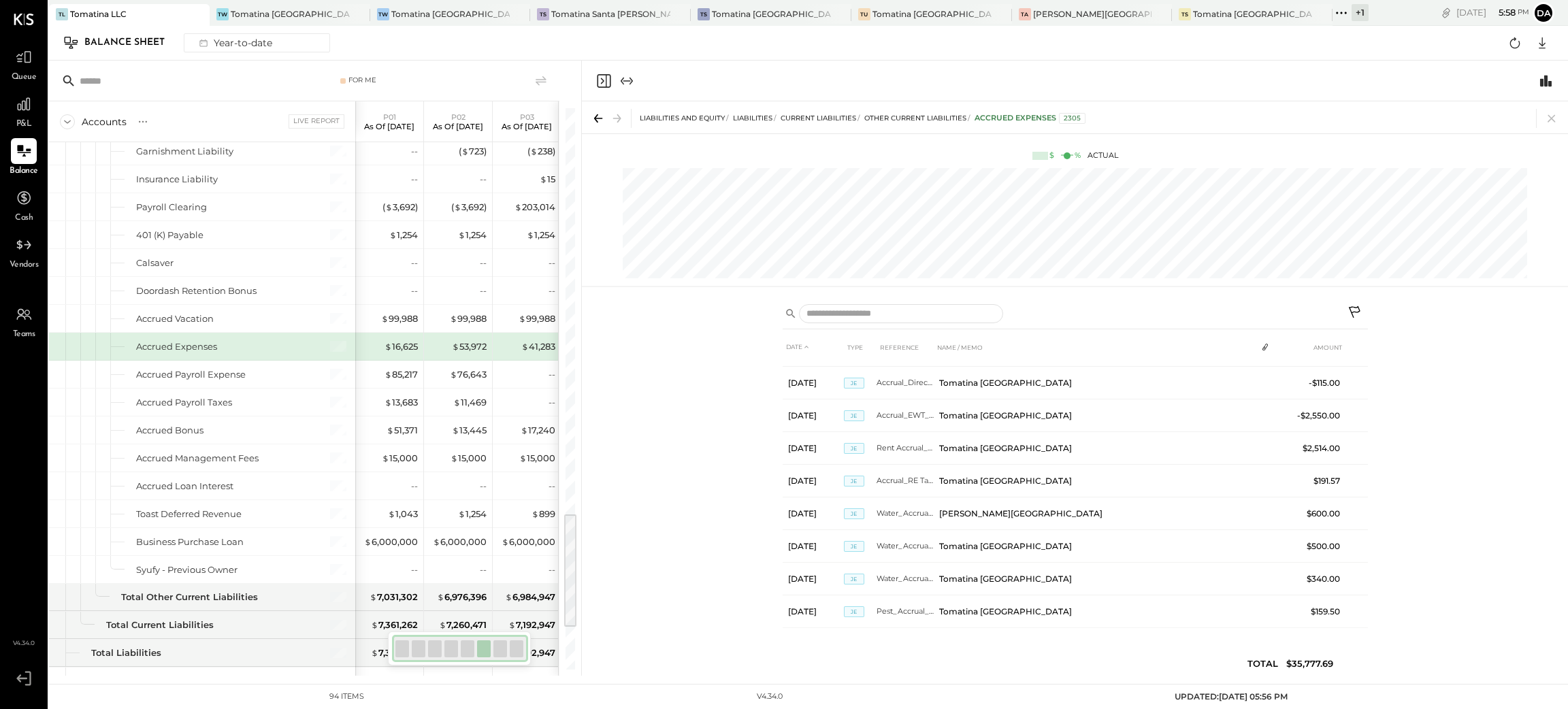
click at [603, 85] on icon "Close panel" at bounding box center [603, 81] width 17 height 17
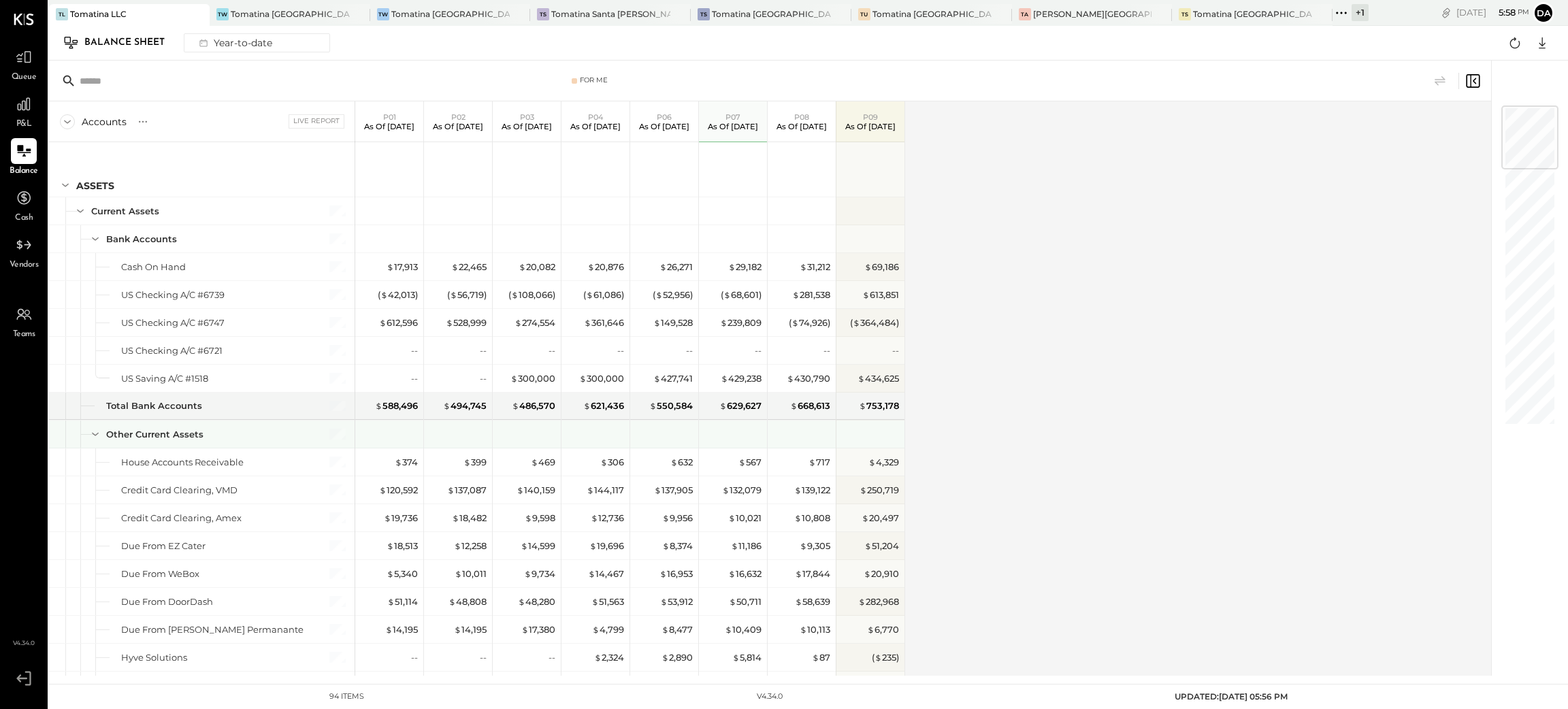
scroll to position [102, 0]
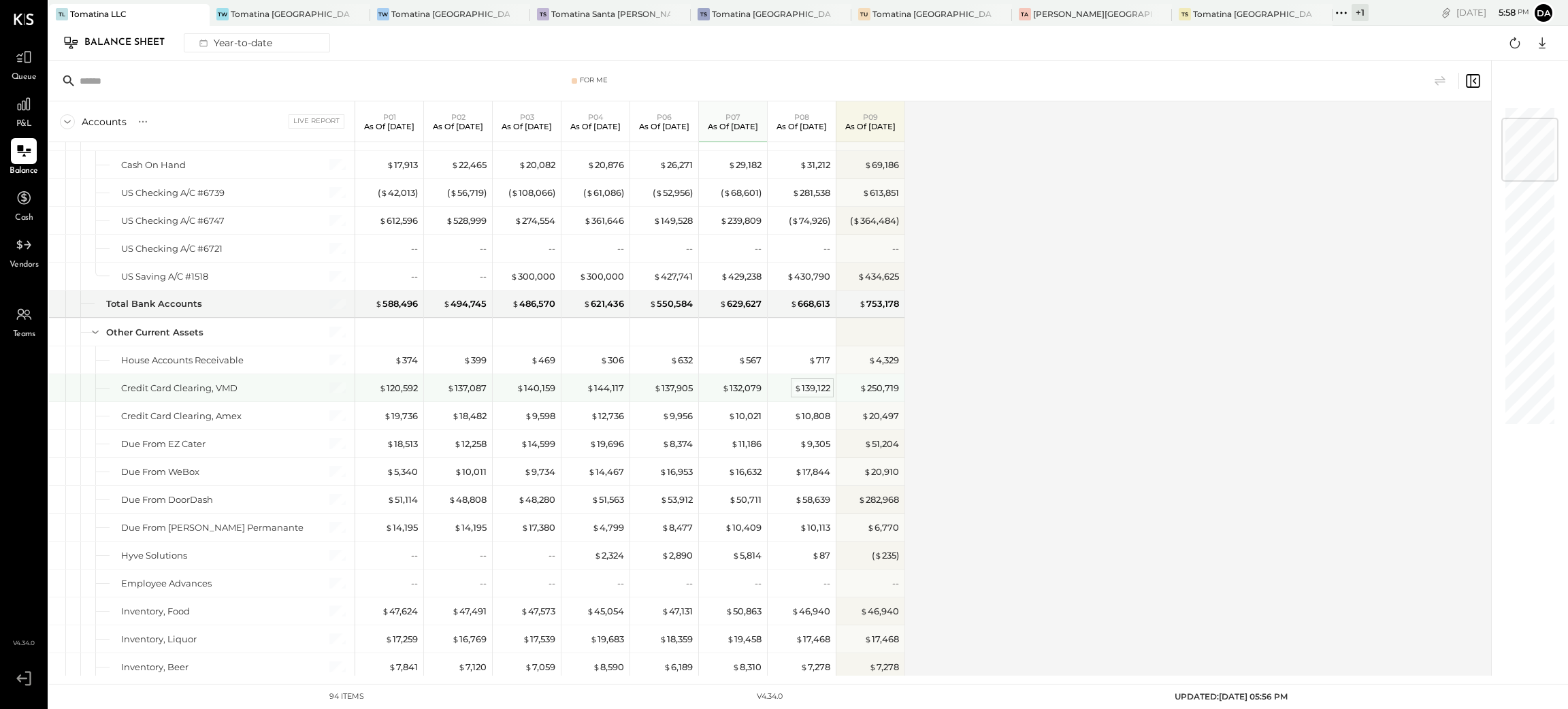
click at [815, 385] on div "$ 139,122" at bounding box center [812, 388] width 36 height 13
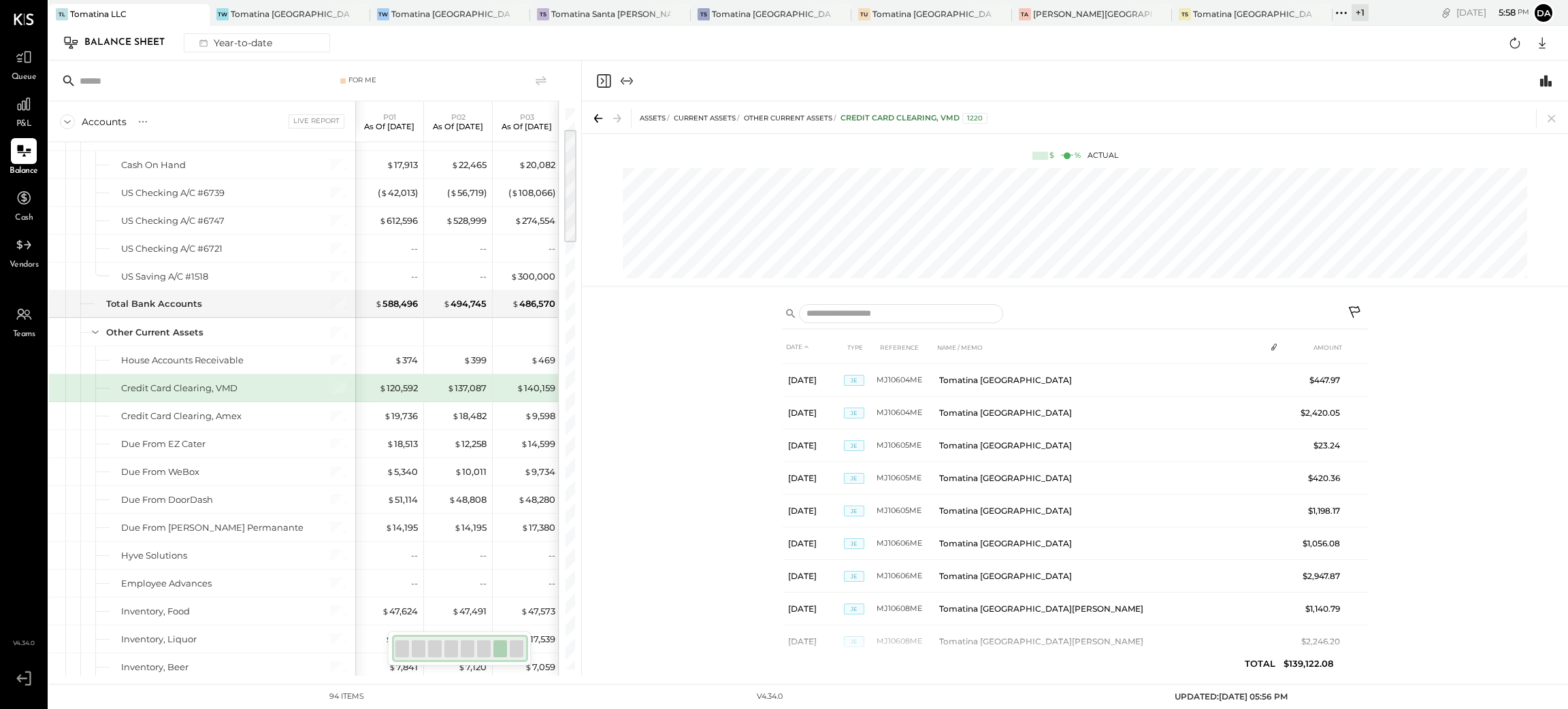
scroll to position [204, 0]
click at [599, 73] on icon "Close panel" at bounding box center [603, 81] width 17 height 17
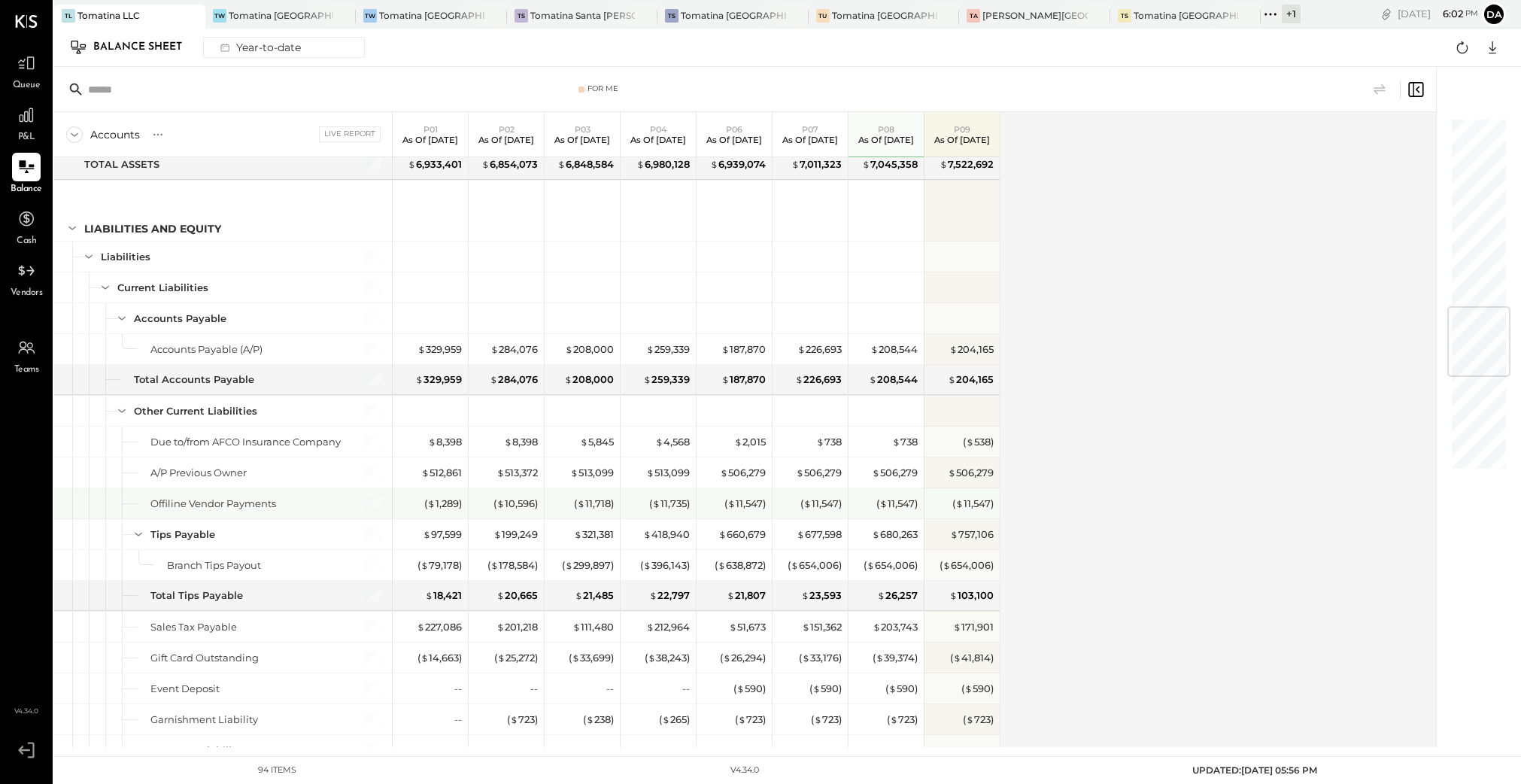
scroll to position [1692, 0]
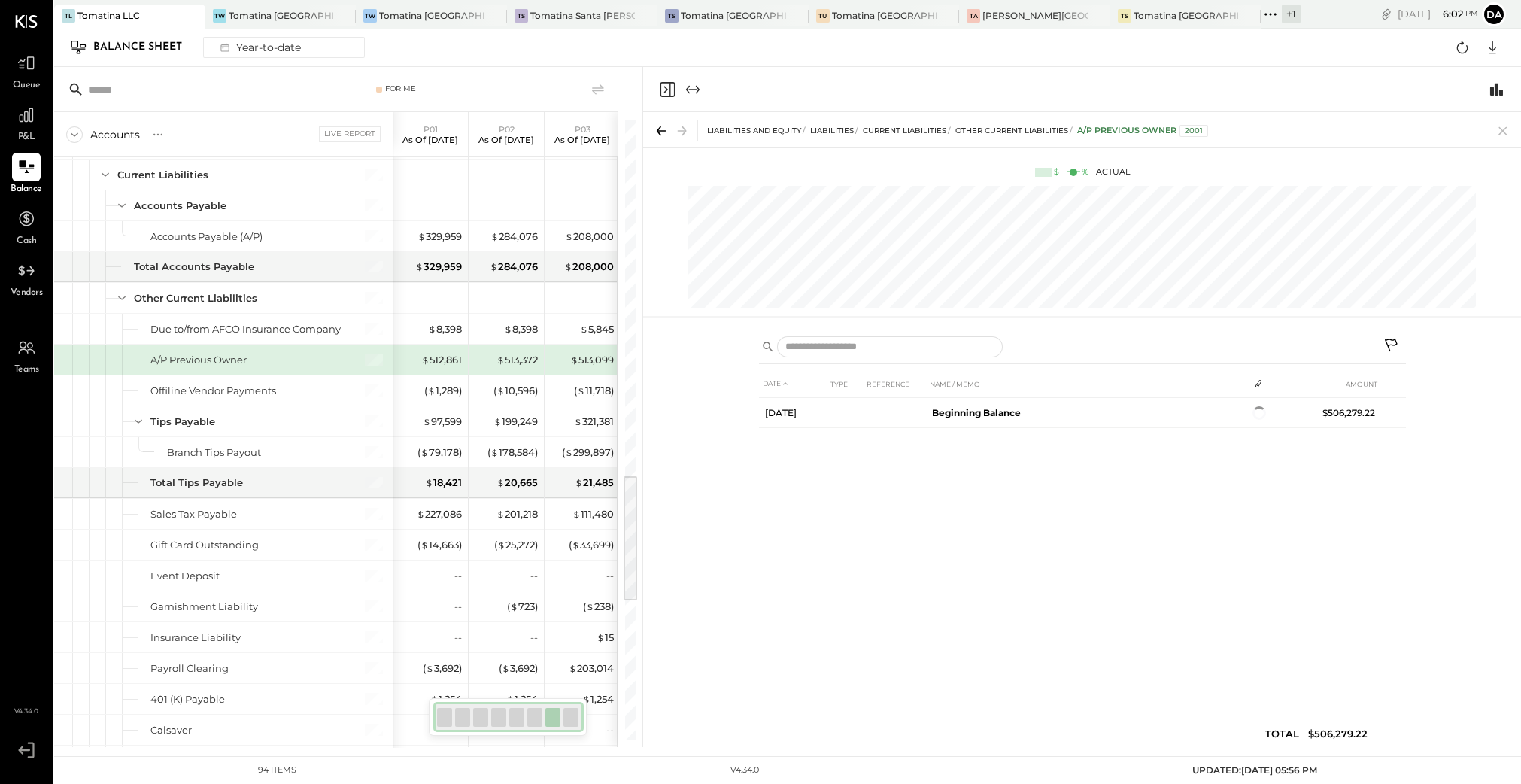
click at [666, 94] on icon "Close panel" at bounding box center [667, 89] width 18 height 18
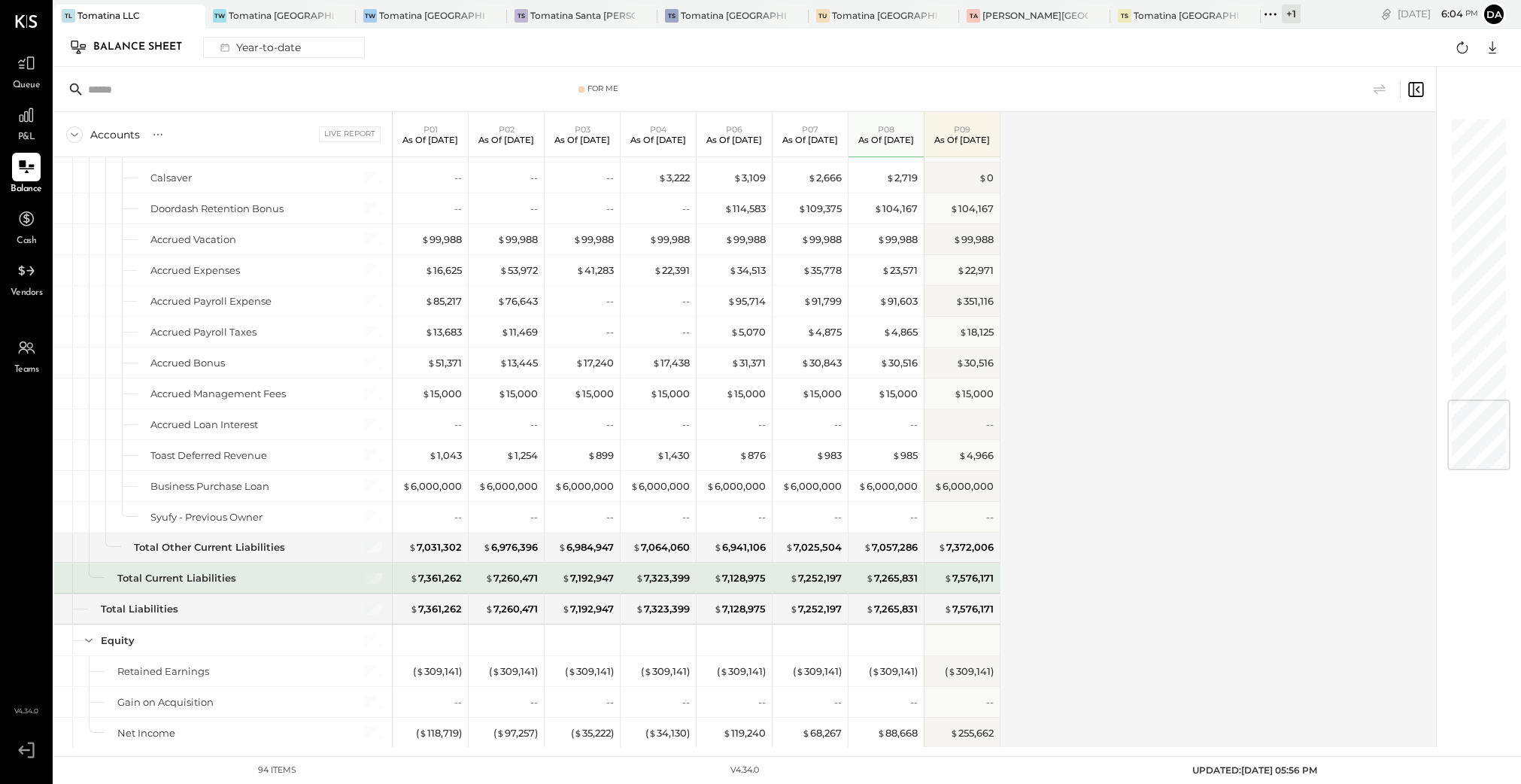
scroll to position [2357, 0]
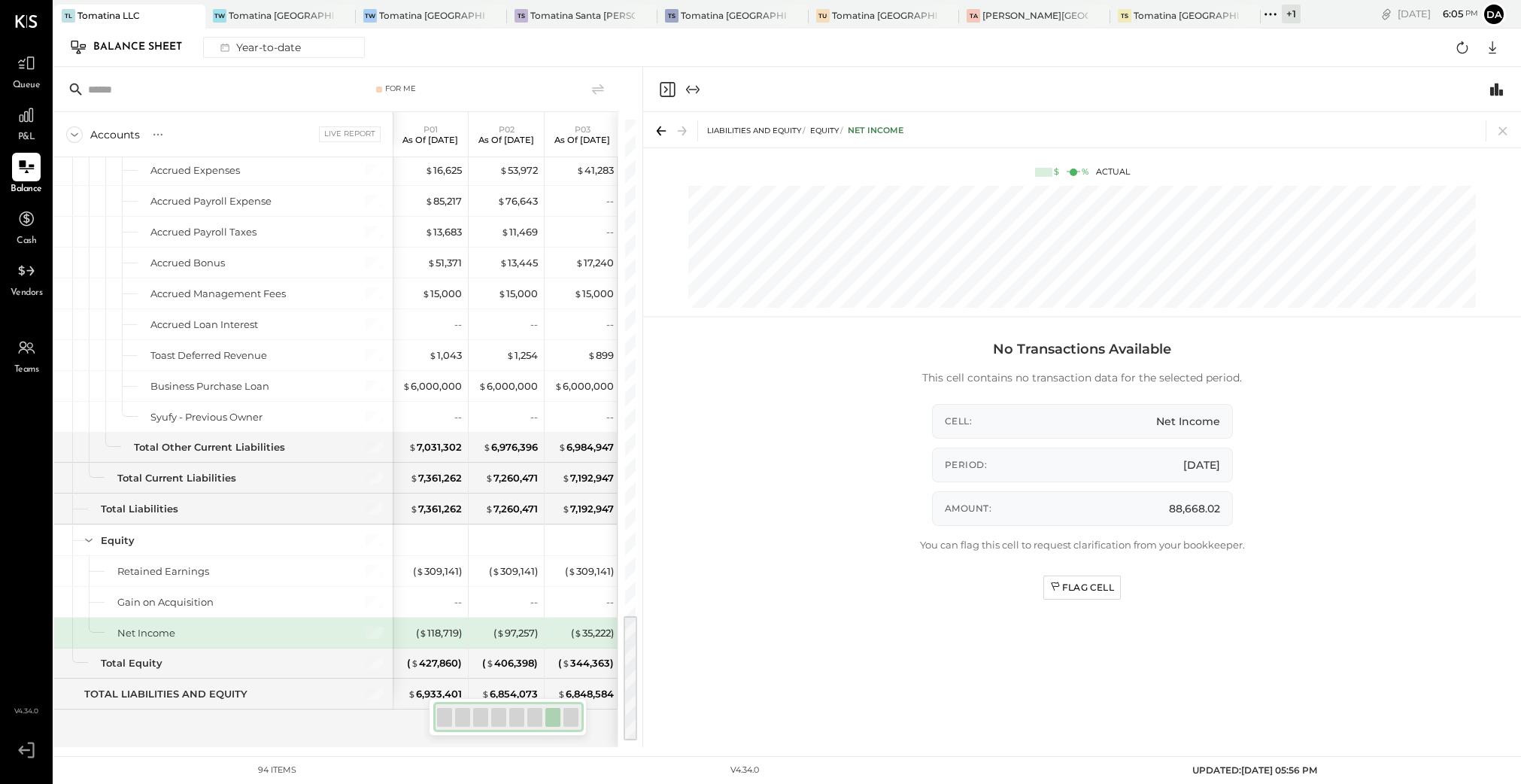
click at [669, 88] on icon "Close panel" at bounding box center [667, 89] width 18 height 18
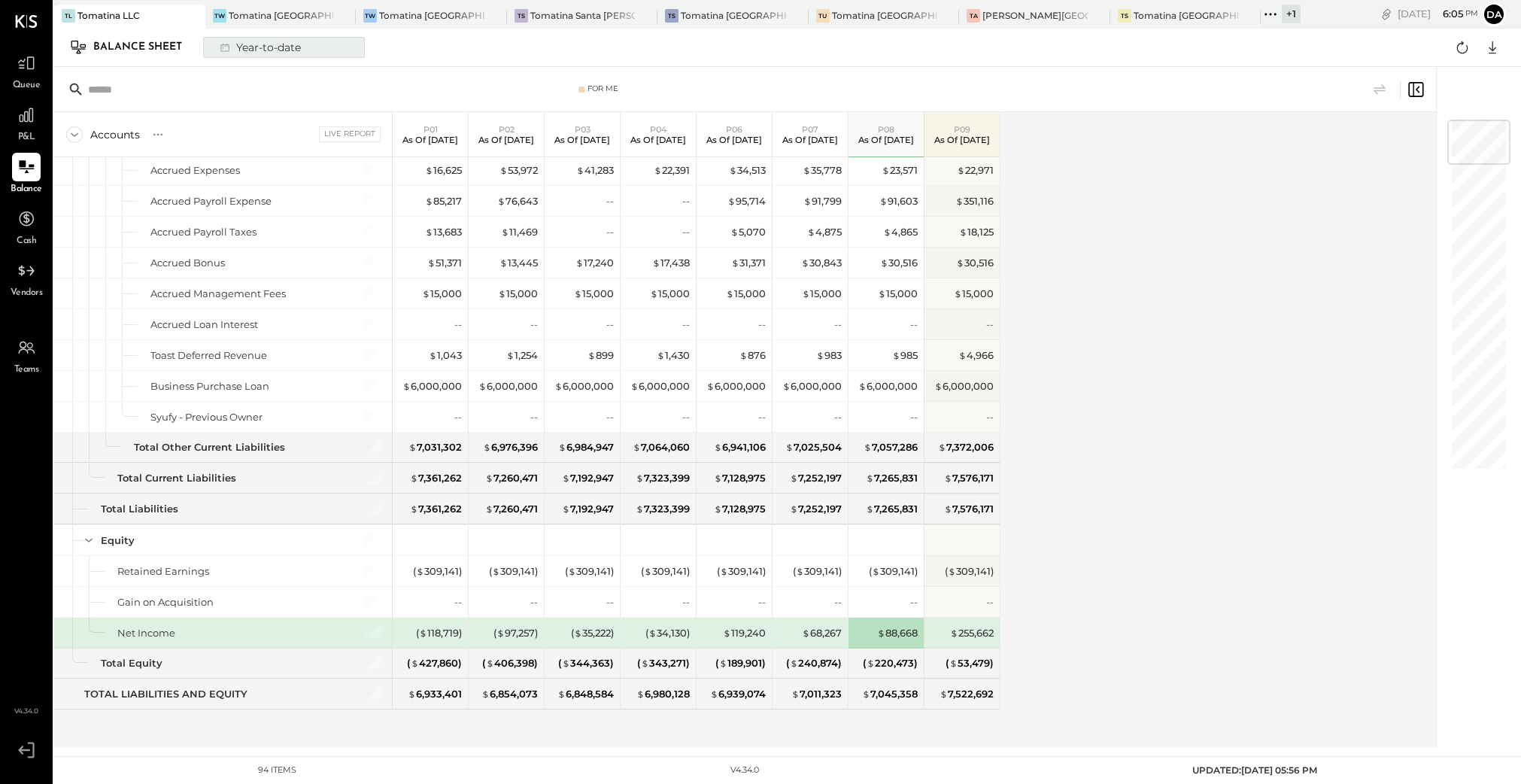
click at [247, 44] on div "Year-to-date" at bounding box center [259, 47] width 95 height 19
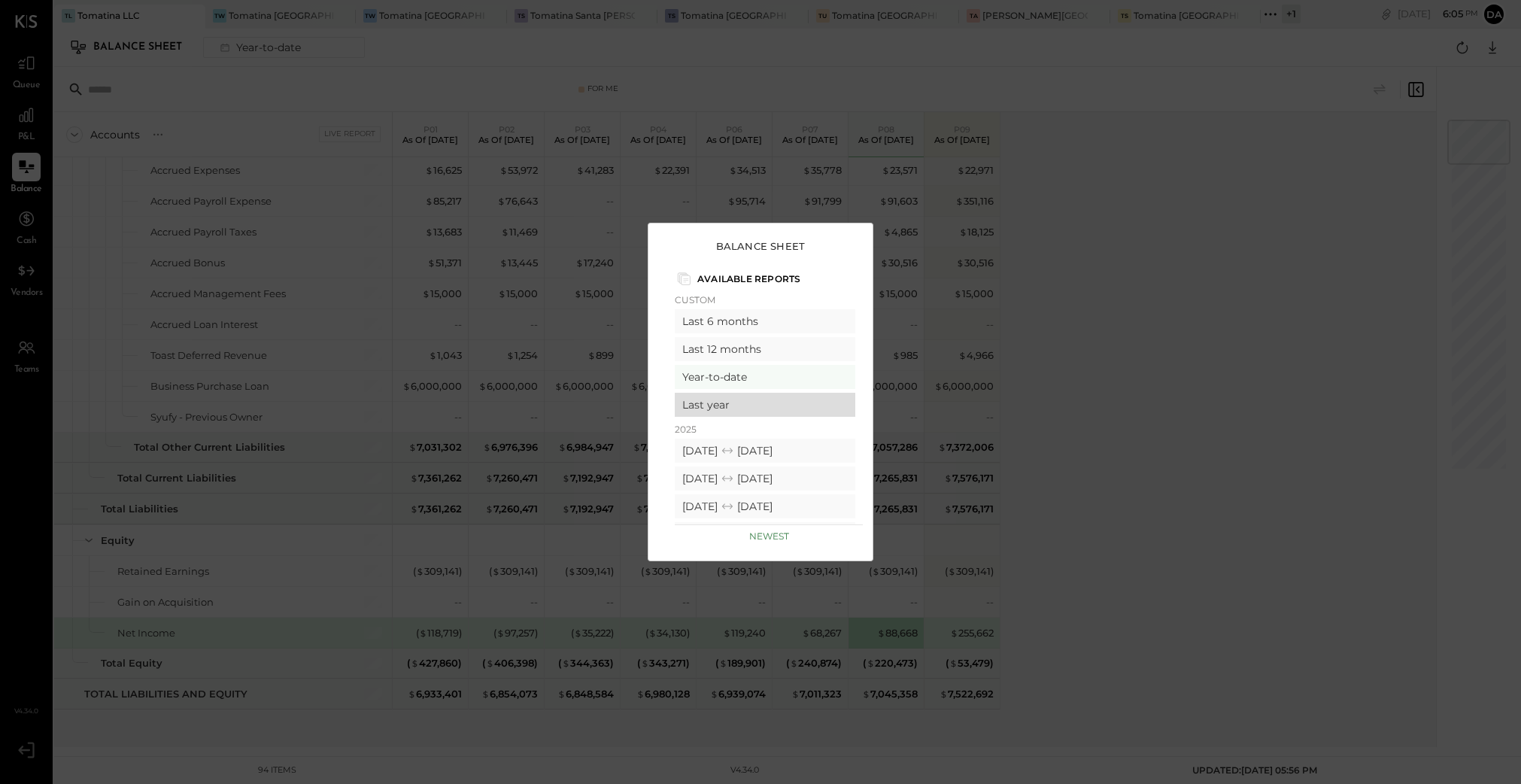
click at [760, 411] on div "Last year" at bounding box center [765, 405] width 181 height 24
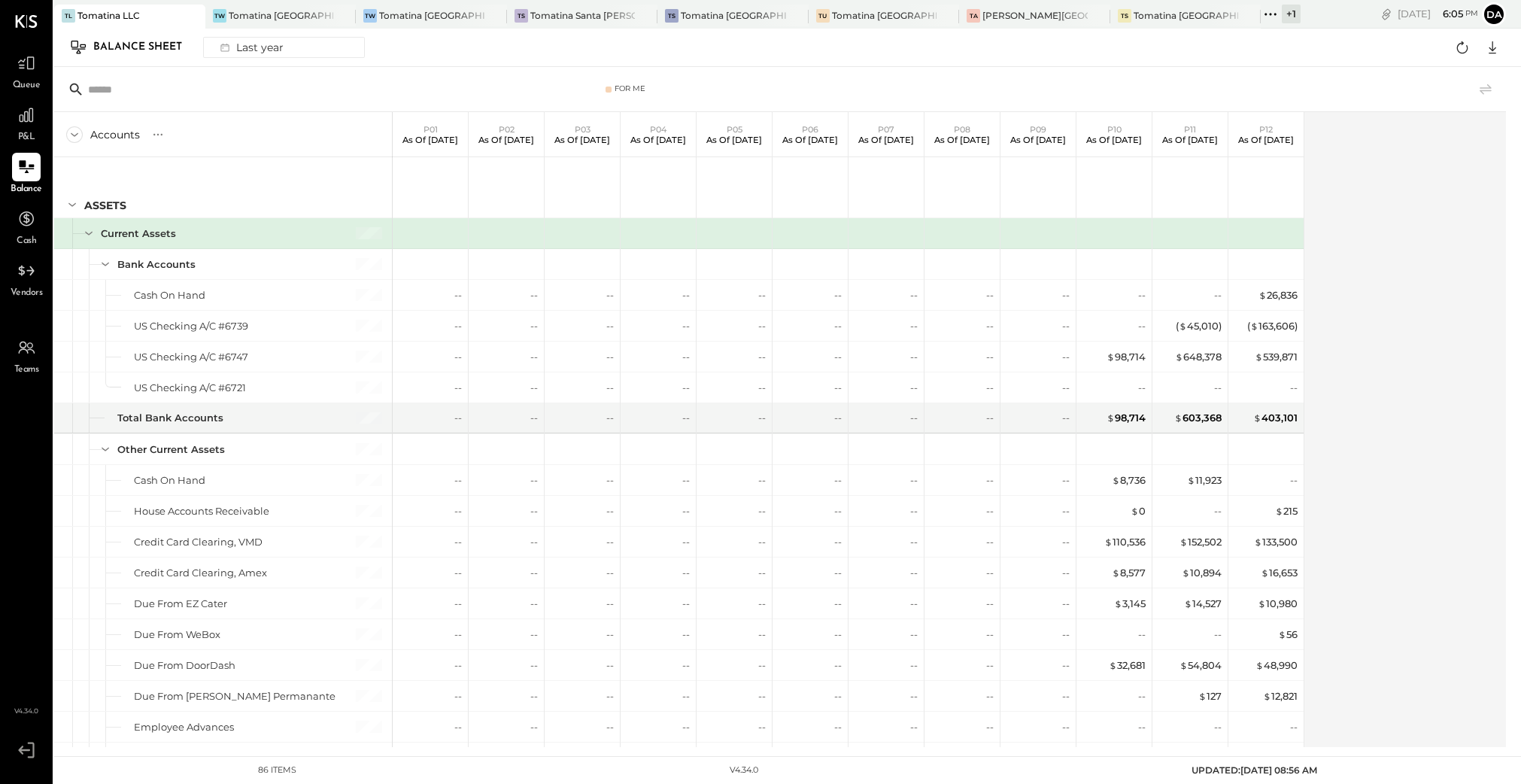
click at [1406, 207] on div "Accounts S GL P01 As of [DATE] P02 As of [DATE] P03 As of [DATE] P04 As of [DAT…" at bounding box center [781, 429] width 1454 height 635
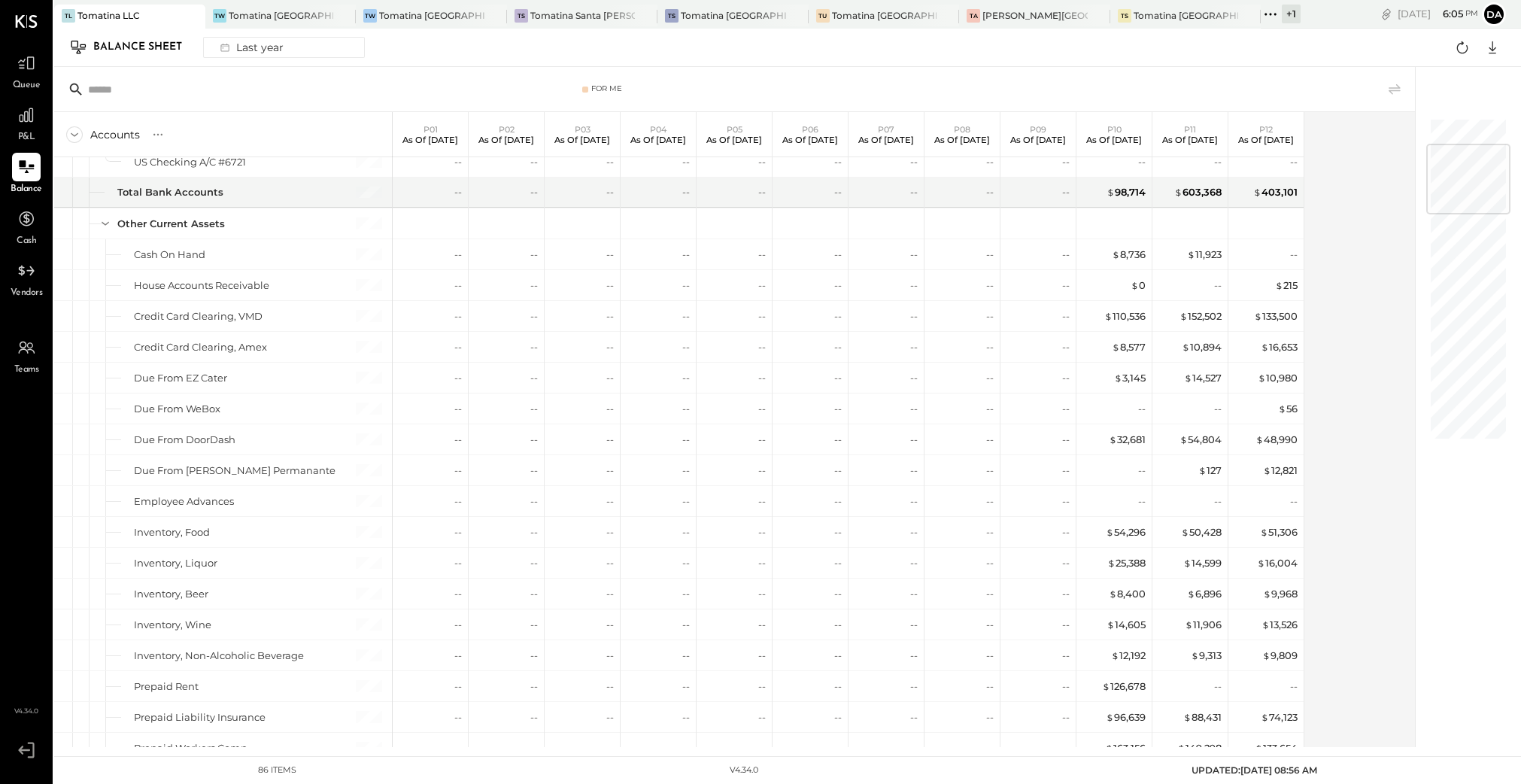
scroll to position [2109, 0]
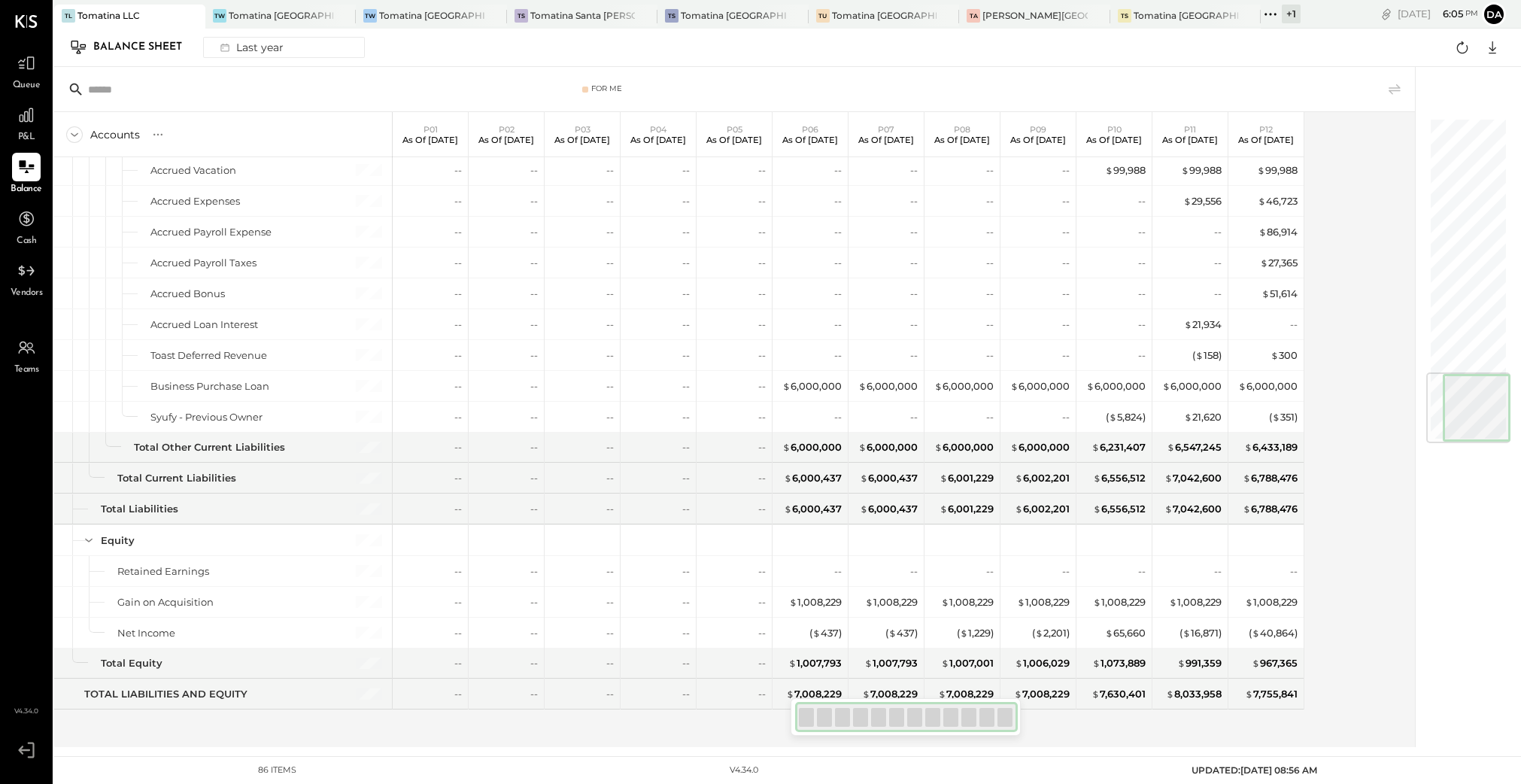
drag, startPoint x: 1470, startPoint y: 183, endPoint x: 1472, endPoint y: 519, distance: 336.0
click at [1472, 519] on div at bounding box center [1461, 407] width 91 height 680
click at [1378, 667] on div "Accounts S GL P01 As of [DATE] P02 As of [DATE] P03 As of [DATE] P04 As of [DAT…" at bounding box center [735, 429] width 1363 height 635
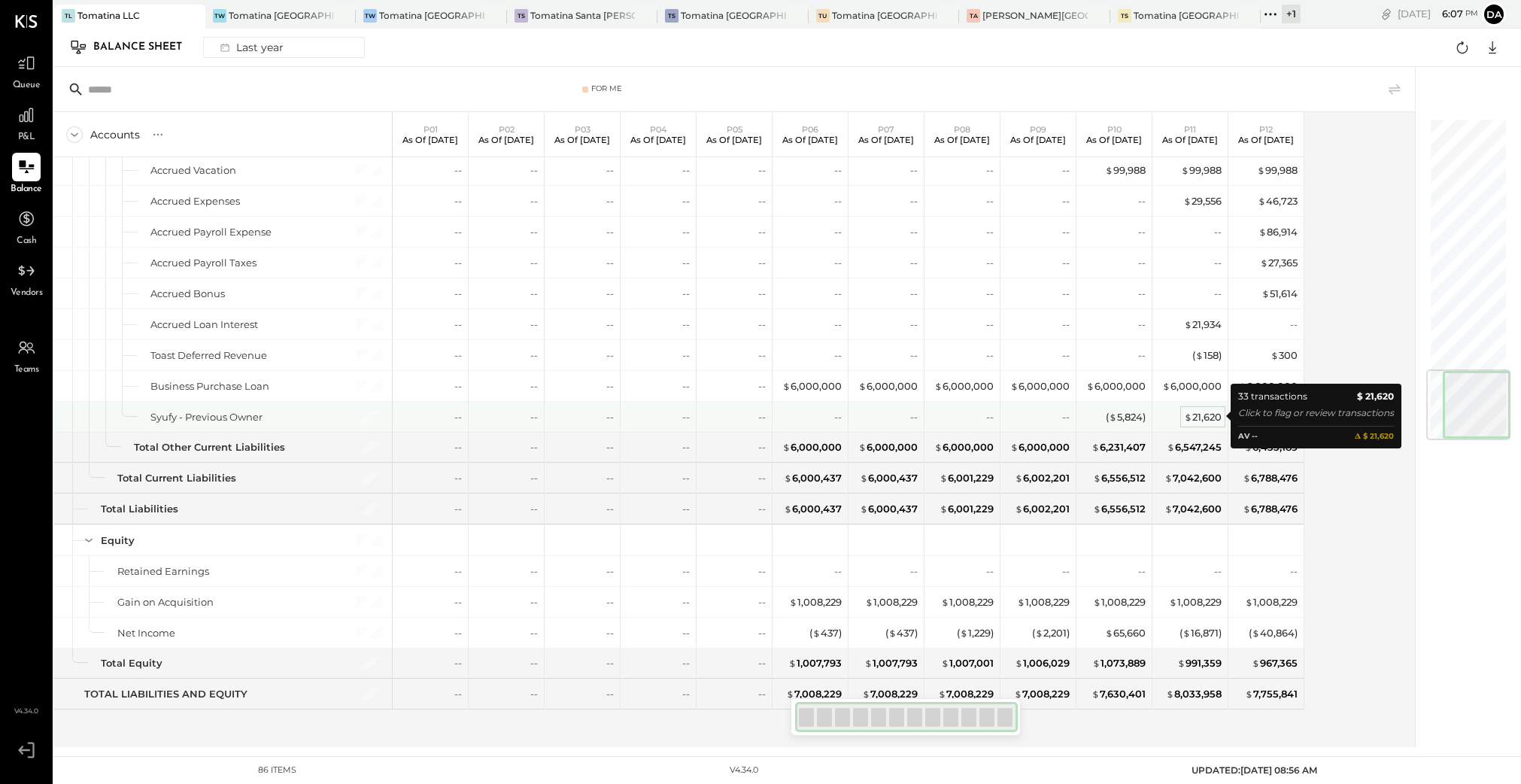
click at [1205, 417] on div "$ 21,620" at bounding box center [1202, 417] width 38 height 14
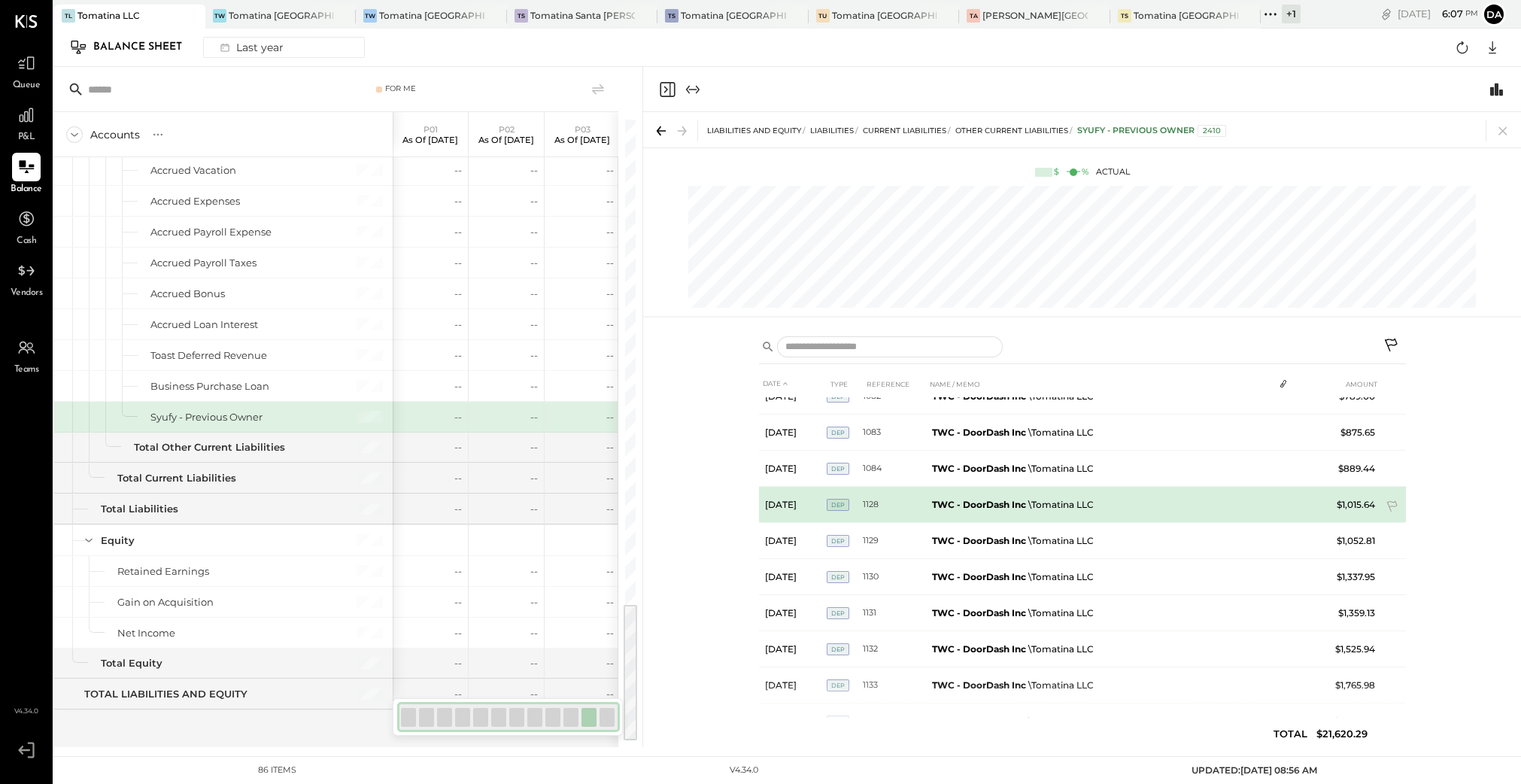
scroll to position [238, 0]
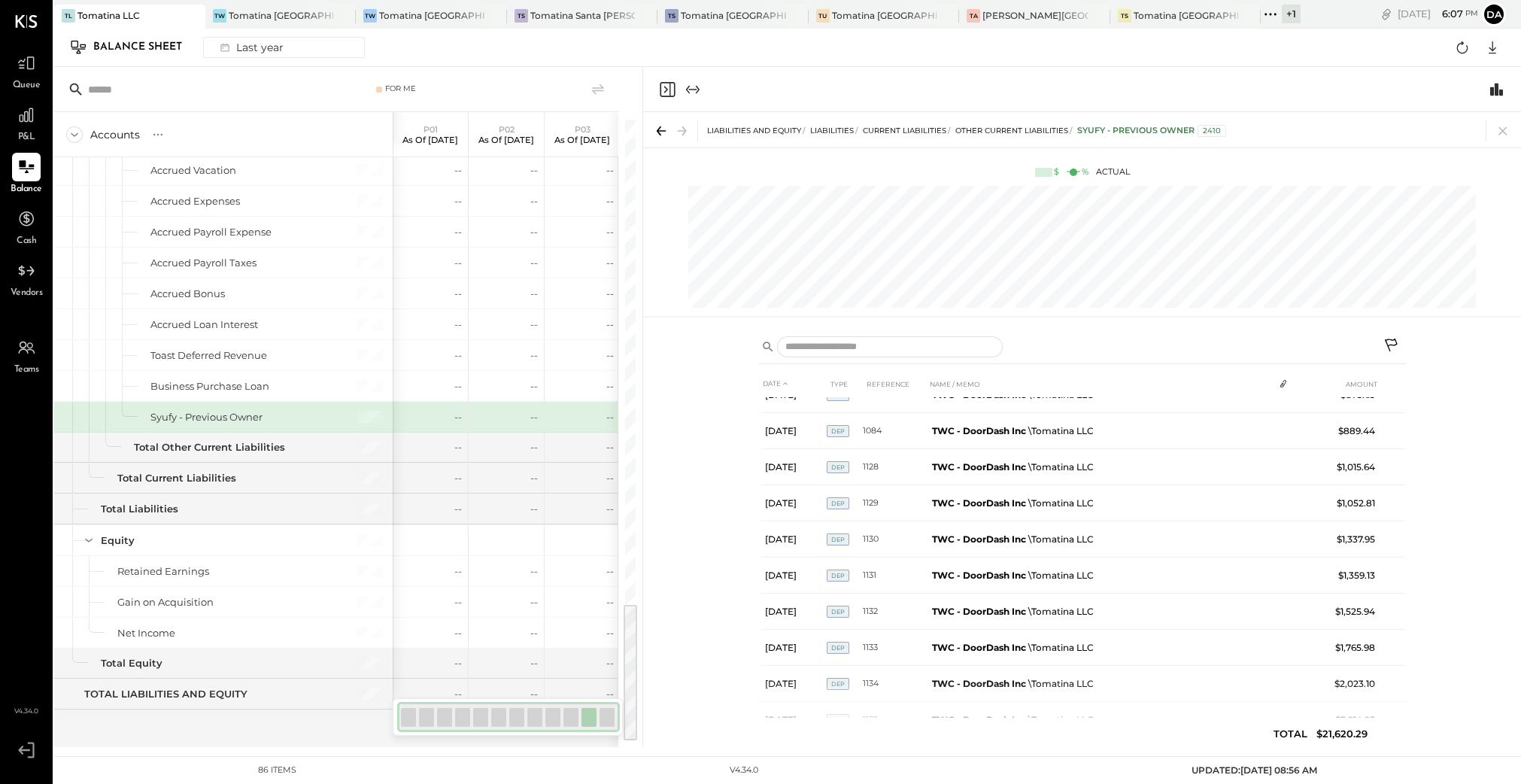
click at [667, 85] on icon "Close panel" at bounding box center [667, 89] width 18 height 18
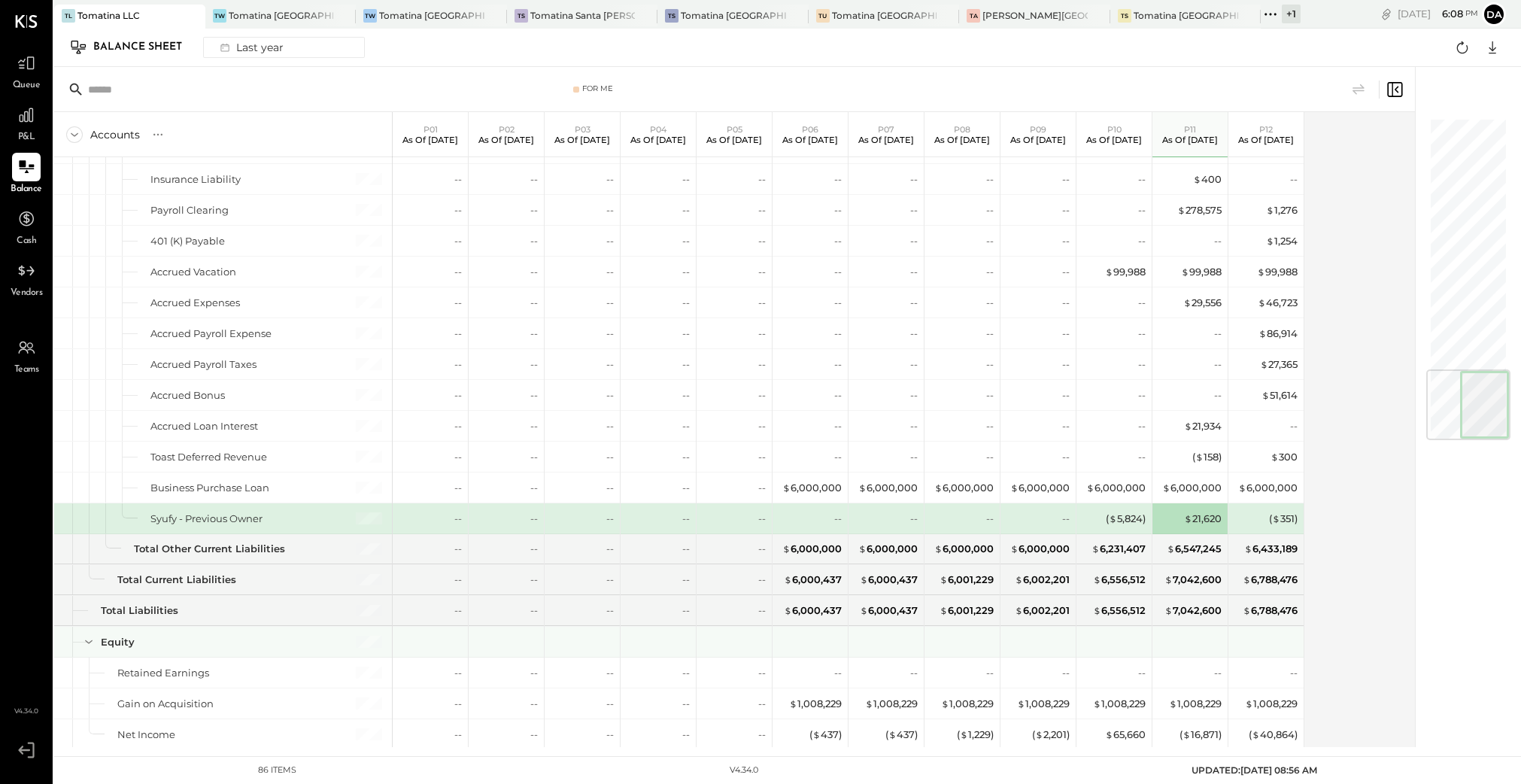
scroll to position [2109, 0]
